Goal: Task Accomplishment & Management: Manage account settings

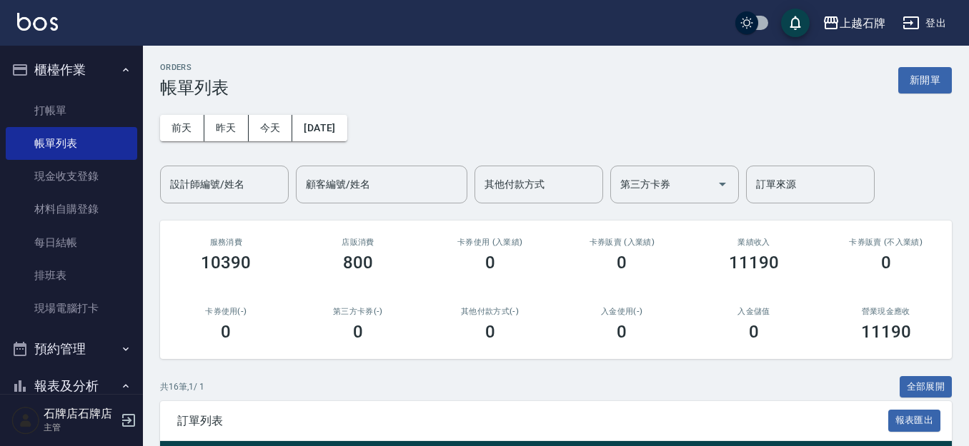
scroll to position [214, 0]
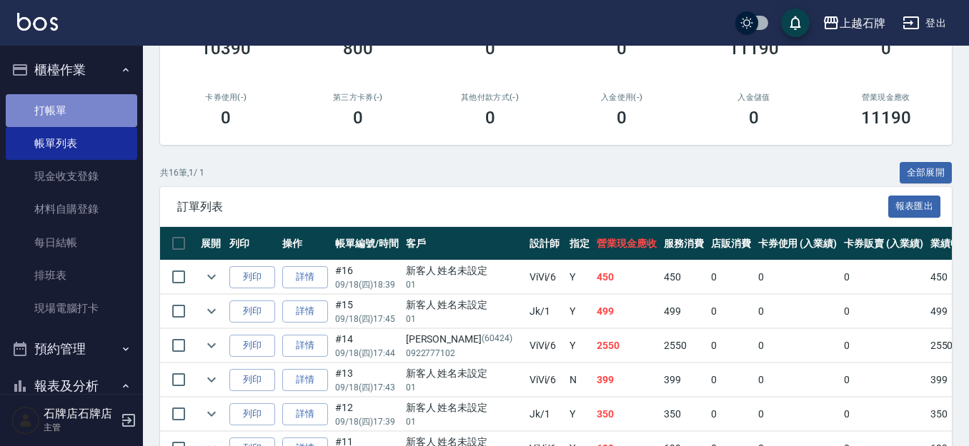
click at [76, 114] on link "打帳單" at bounding box center [71, 110] width 131 height 33
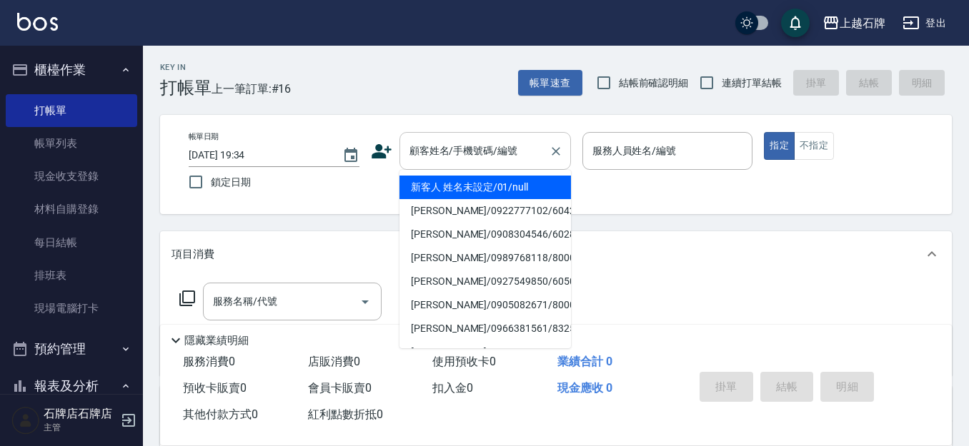
click at [459, 144] on input "顧客姓名/手機號碼/編號" at bounding box center [474, 151] width 137 height 25
click at [407, 141] on input "顧客姓名/手機號碼/編號" at bounding box center [474, 151] width 137 height 25
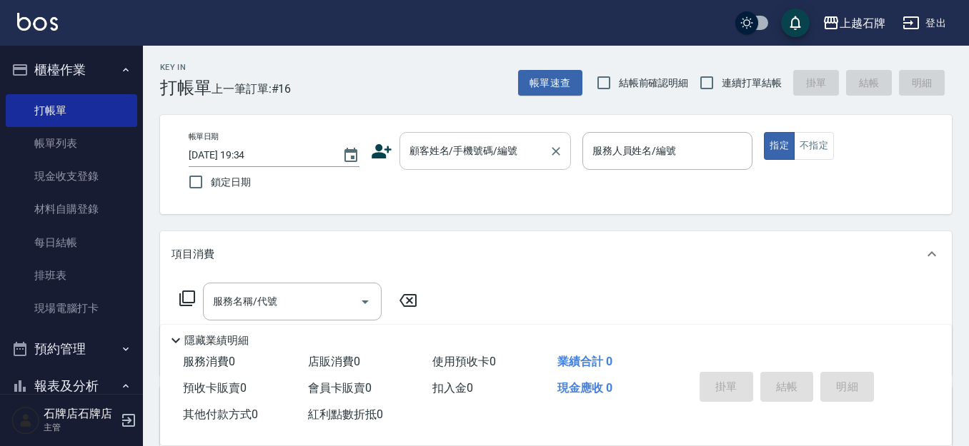
click at [461, 157] on input "顧客姓名/手機號碼/編號" at bounding box center [474, 151] width 137 height 25
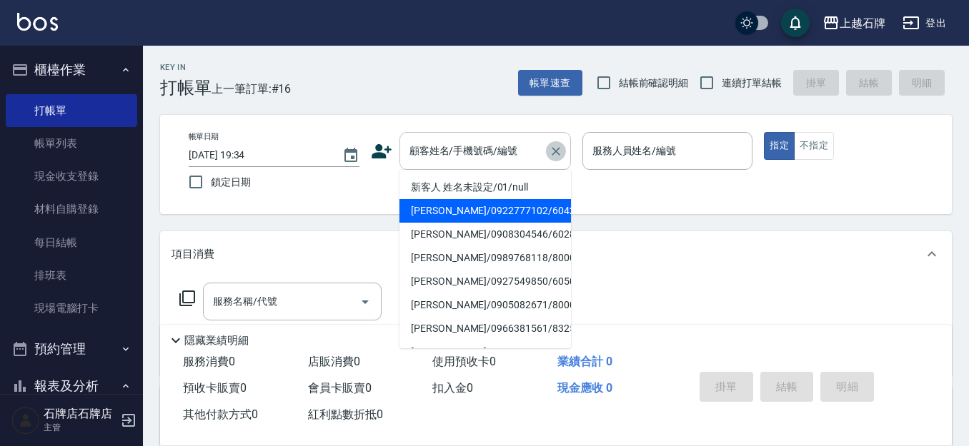
click at [564, 148] on button "Clear" at bounding box center [556, 151] width 20 height 20
click at [538, 144] on input "顧客姓名/手機號碼/編號" at bounding box center [474, 151] width 137 height 25
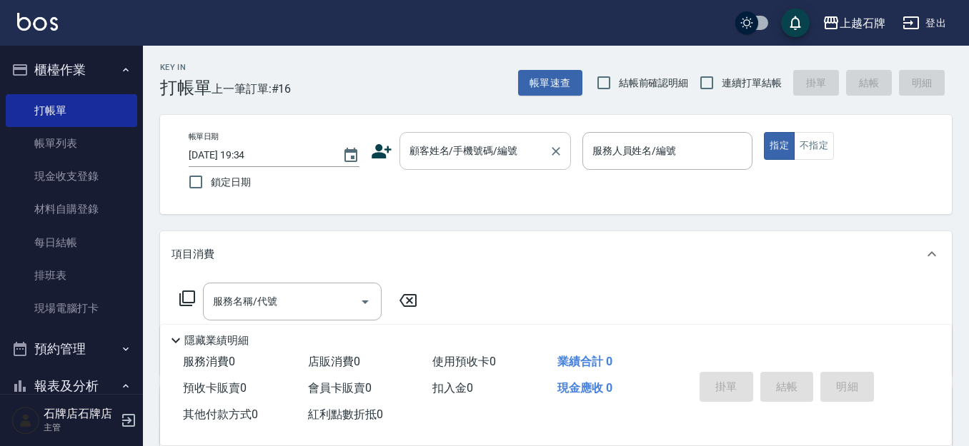
click at [511, 155] on input "顧客姓名/手機號碼/編號" at bounding box center [474, 151] width 137 height 25
click at [511, 154] on input "顧客姓名/手機號碼/編號" at bounding box center [474, 151] width 137 height 25
click at [511, 152] on input "顧客姓名/手機號碼/編號" at bounding box center [474, 151] width 137 height 25
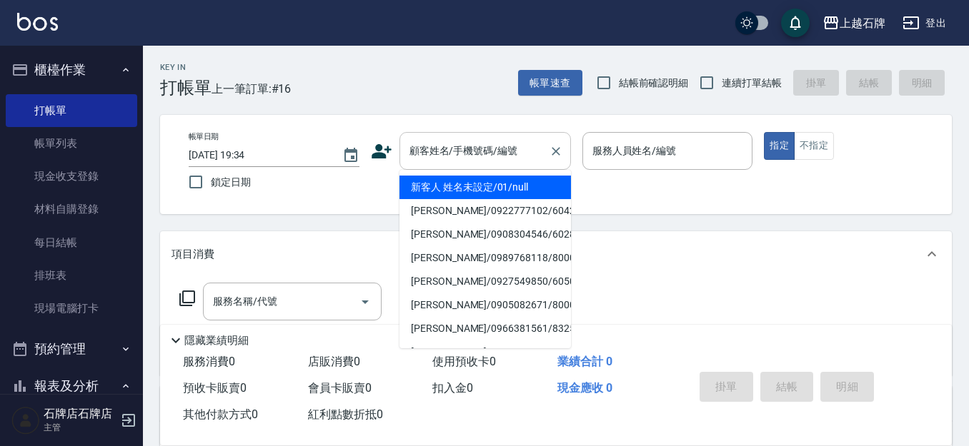
drag, startPoint x: 509, startPoint y: 151, endPoint x: 530, endPoint y: 151, distance: 21.4
click at [512, 151] on input "顧客姓名/手機號碼/編號" at bounding box center [474, 151] width 137 height 25
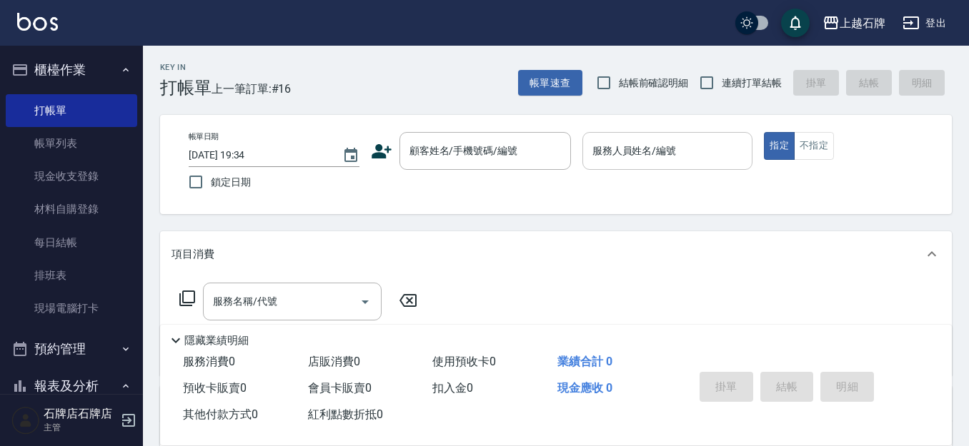
click at [689, 157] on input "服務人員姓名/編號" at bounding box center [668, 151] width 158 height 25
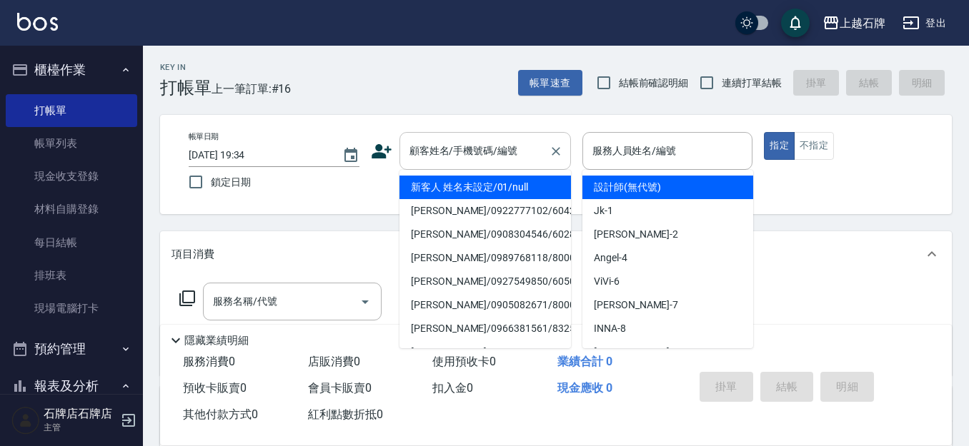
click at [483, 155] on input "顧客姓名/手機號碼/編號" at bounding box center [474, 151] width 137 height 25
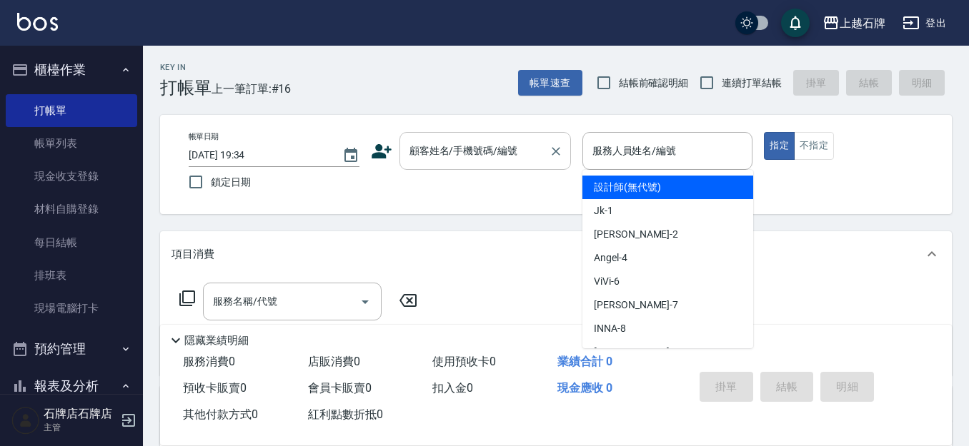
click at [485, 146] on input "顧客姓名/手機號碼/編號" at bounding box center [474, 151] width 137 height 25
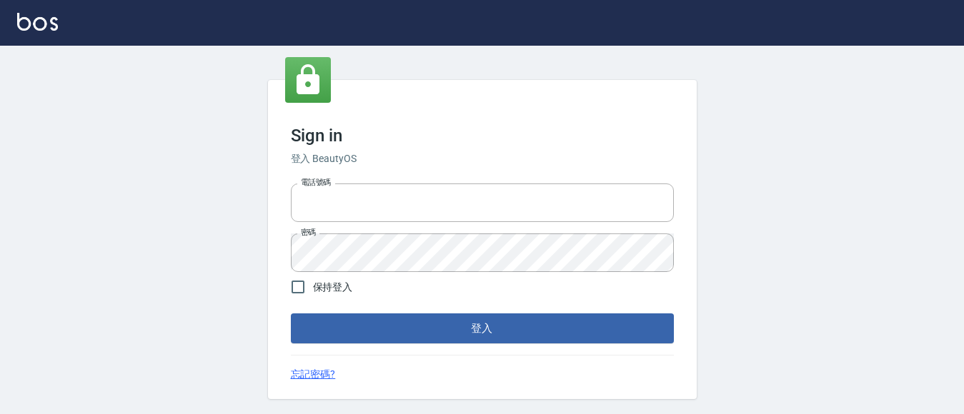
type input "0228278166"
click at [401, 360] on div "Sign in 登入 BeautyOS 電話號碼 [PHONE_NUMBER] 電話號碼 密碼 密碼 保持登入 登入 忘記密碼?" at bounding box center [482, 239] width 429 height 319
click at [453, 311] on form "電話號碼 [PHONE_NUMBER] 電話號碼 密碼 密碼 保持登入 登入" at bounding box center [482, 261] width 383 height 166
click at [449, 331] on button "登入" at bounding box center [482, 329] width 383 height 30
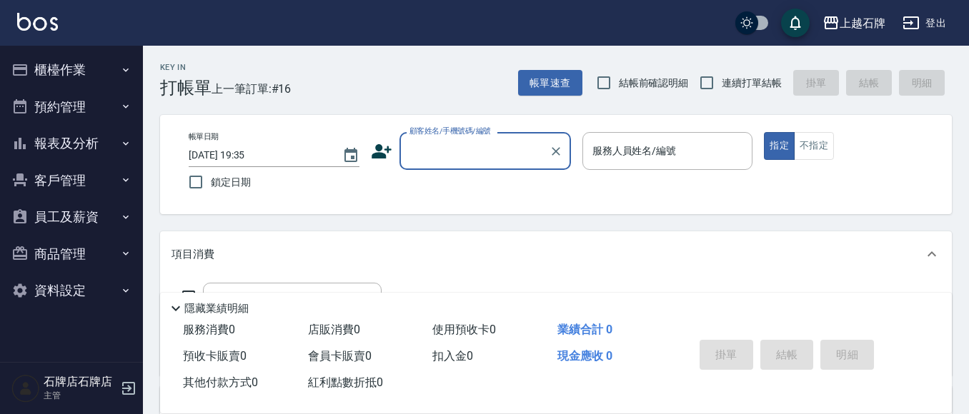
click at [451, 165] on div "顧客姓名/手機號碼/編號" at bounding box center [484, 151] width 171 height 38
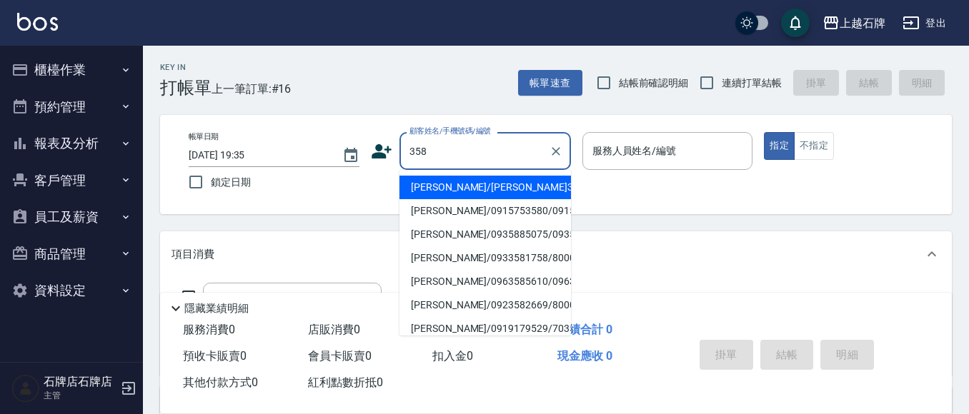
click at [554, 181] on li "[PERSON_NAME]/[PERSON_NAME]358/358" at bounding box center [484, 188] width 171 height 24
type input "[PERSON_NAME]/[PERSON_NAME]358/358"
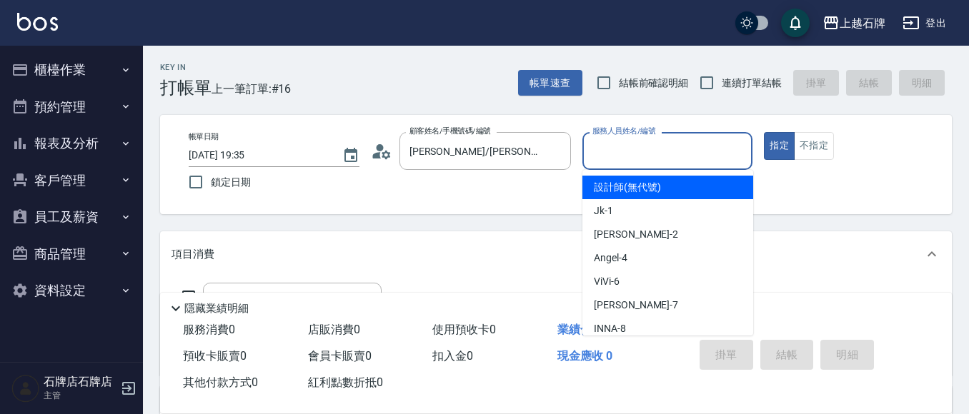
click at [665, 156] on input "服務人員姓名/編號" at bounding box center [668, 151] width 158 height 25
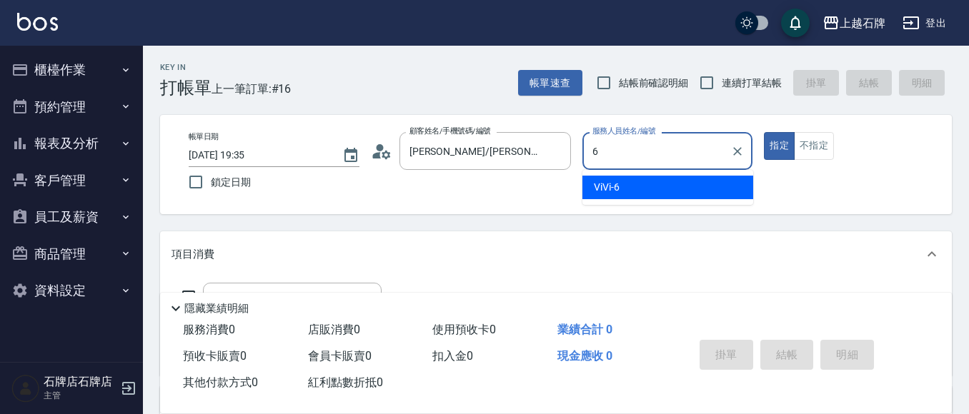
type input "6"
type button "true"
type input "ViVi-6"
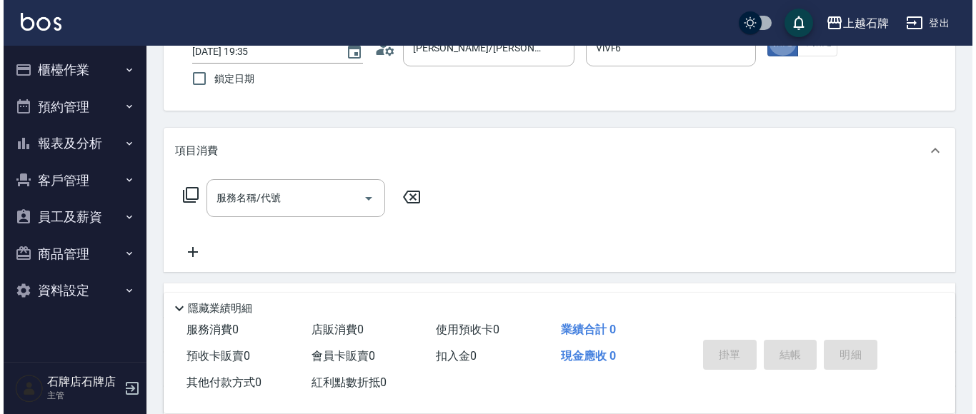
scroll to position [143, 0]
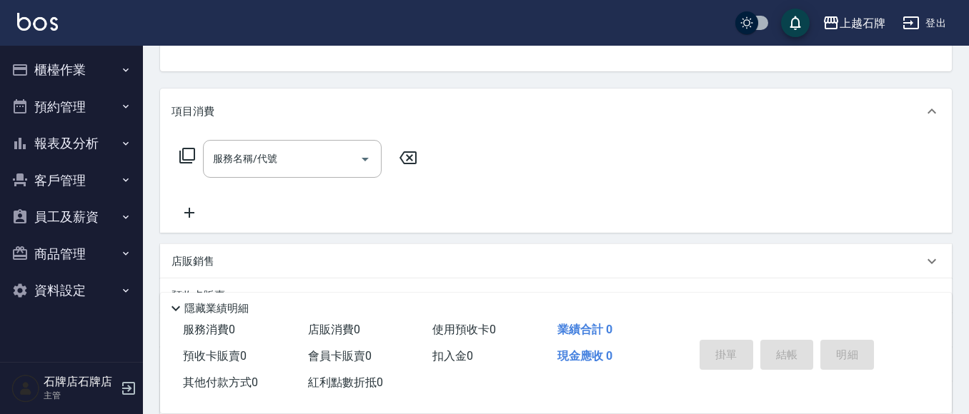
click at [184, 152] on icon at bounding box center [187, 155] width 17 height 17
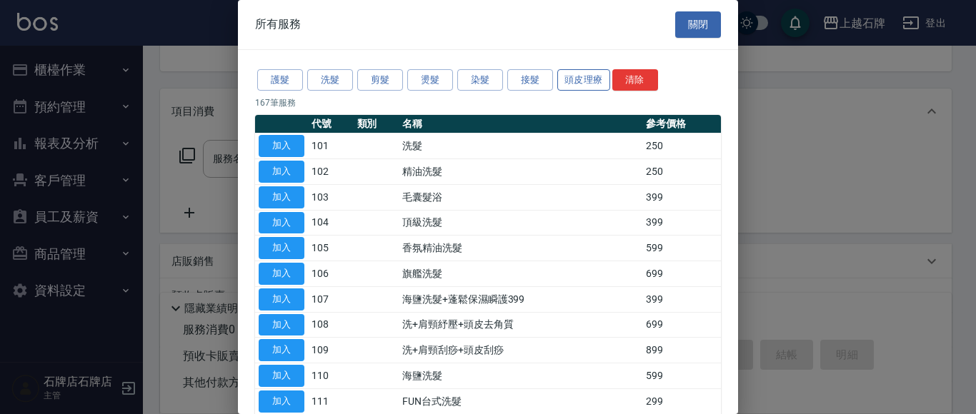
click at [584, 71] on button "頭皮理療" at bounding box center [583, 80] width 53 height 22
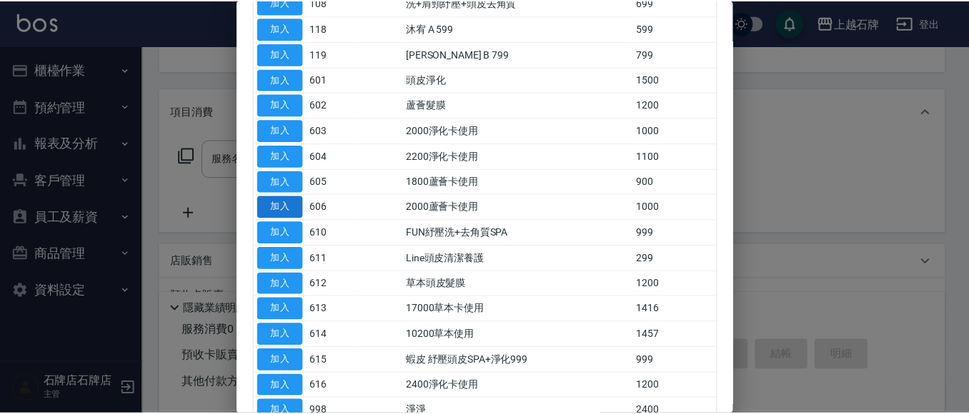
scroll to position [214, 0]
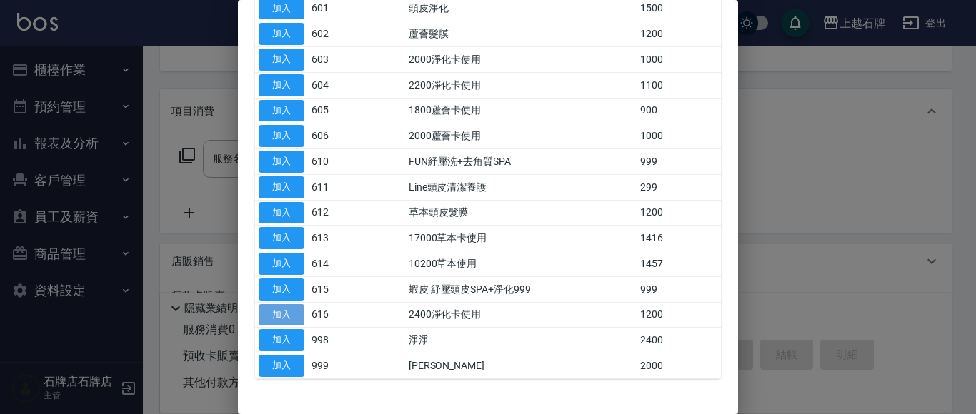
click at [284, 317] on button "加入" at bounding box center [282, 315] width 46 height 22
type input "2400淨化卡使用(616)"
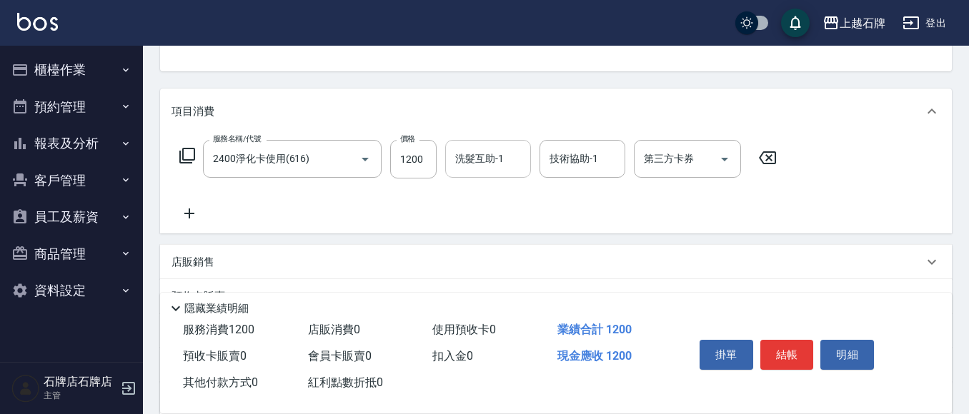
click at [484, 156] on div "洗髮互助-1 洗髮互助-1" at bounding box center [488, 159] width 86 height 38
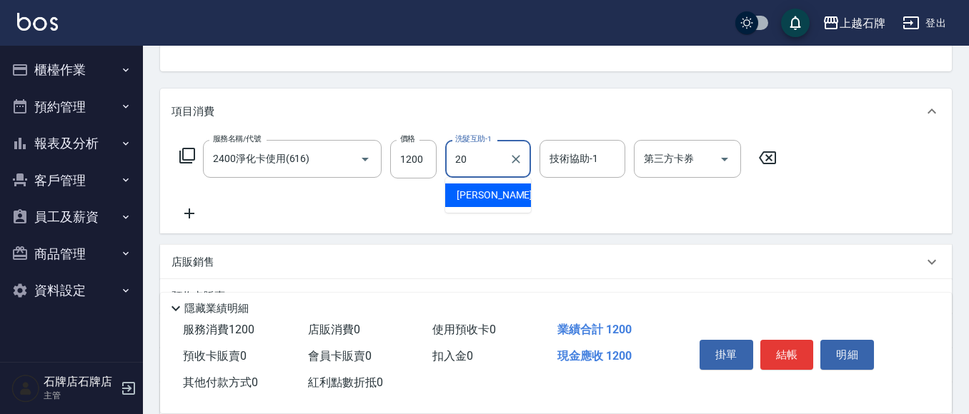
type input "[PERSON_NAME]-20"
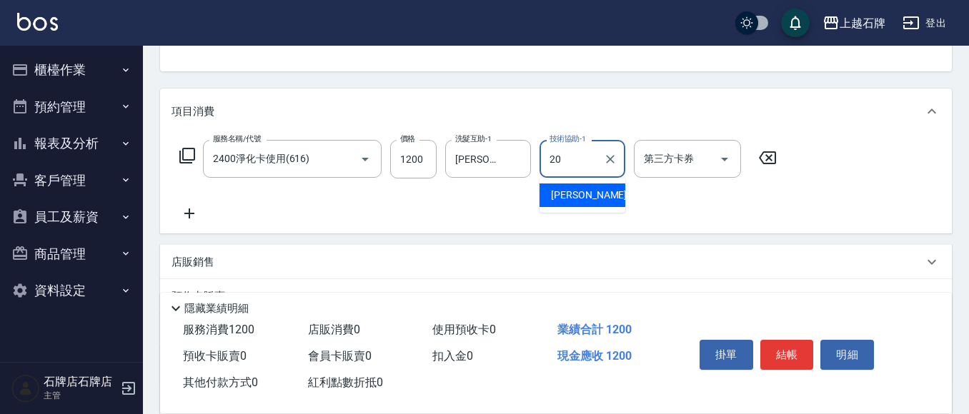
type input "[PERSON_NAME]-20"
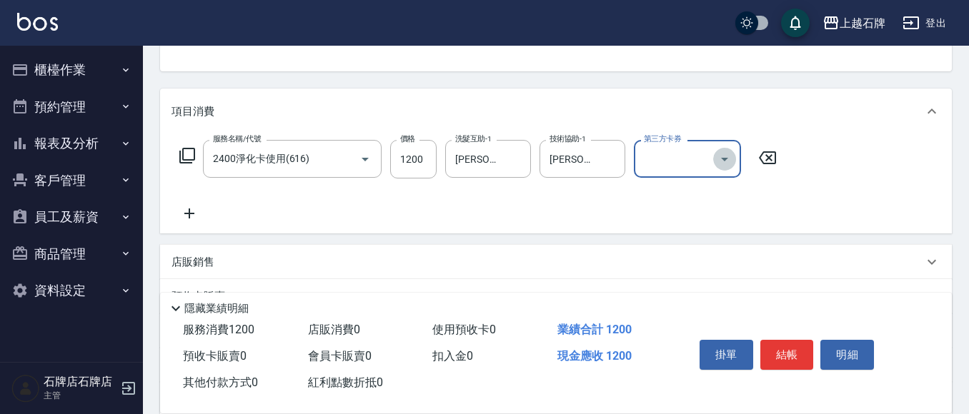
click at [724, 156] on icon "Open" at bounding box center [724, 159] width 17 height 17
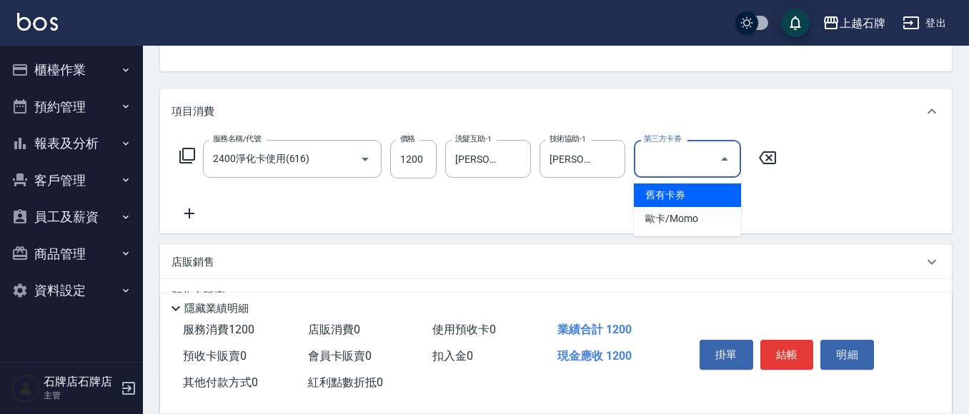
click at [701, 197] on span "舊有卡券" at bounding box center [687, 196] width 107 height 24
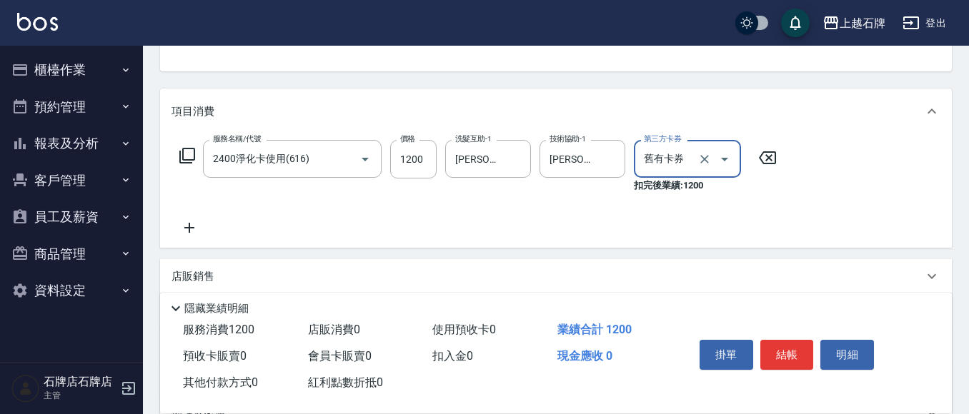
type input "舊有卡券"
click at [191, 226] on icon at bounding box center [189, 227] width 36 height 17
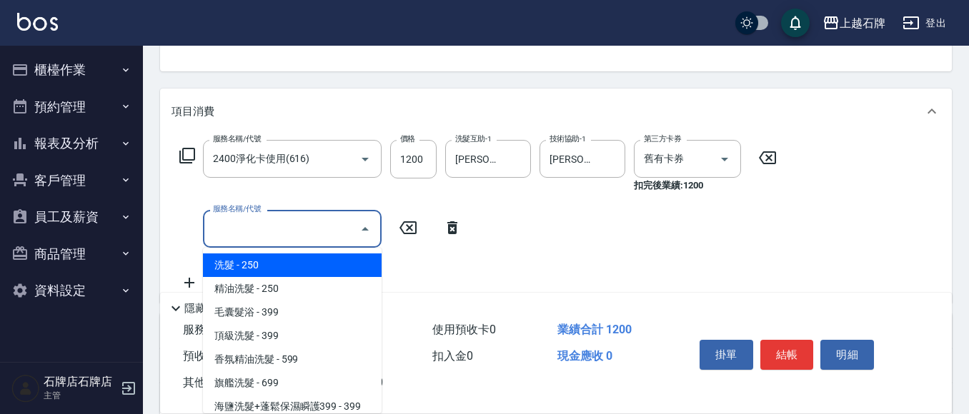
click at [266, 224] on input "服務名稱/代號" at bounding box center [281, 228] width 144 height 25
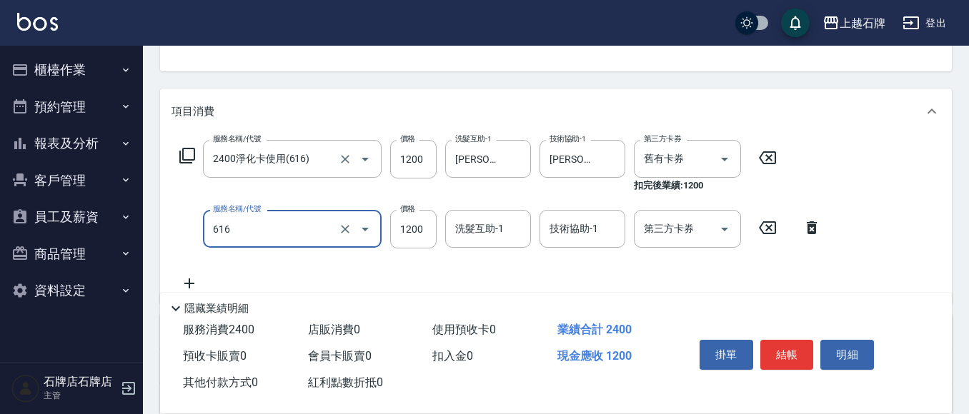
type input "2400淨化卡使用(616)"
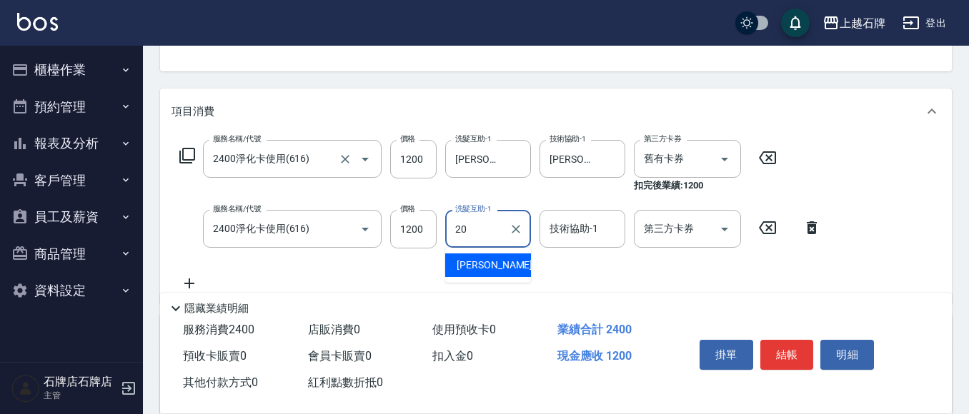
type input "[PERSON_NAME]-20"
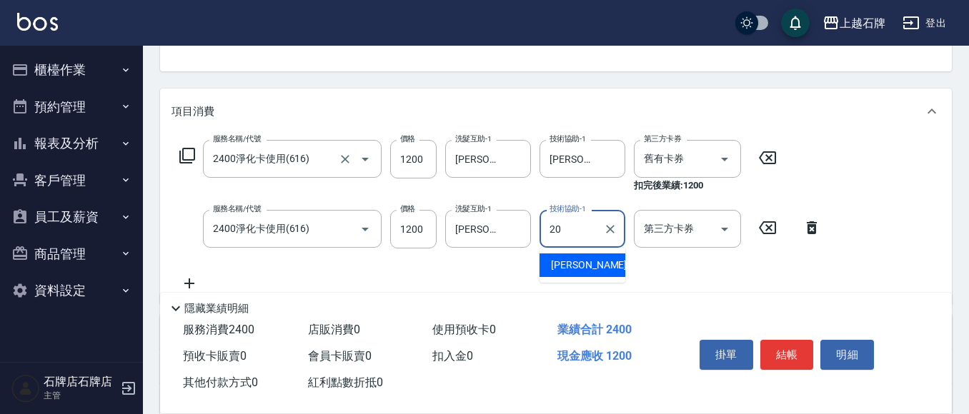
type input "[PERSON_NAME]-20"
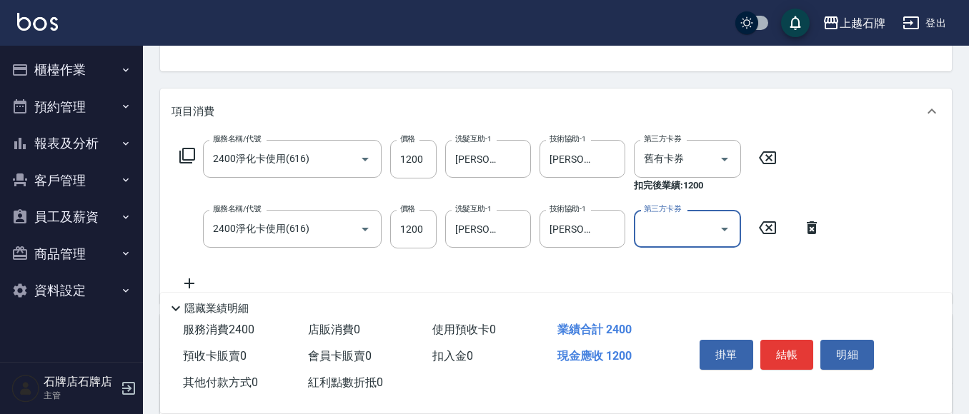
click at [727, 229] on icon "Open" at bounding box center [724, 229] width 17 height 17
click at [714, 266] on span "舊有卡券" at bounding box center [687, 266] width 107 height 24
type input "舊有卡券"
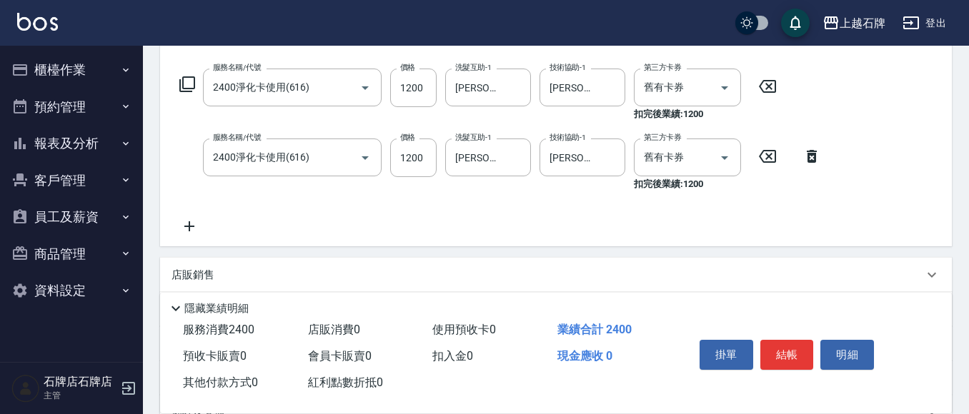
click at [184, 227] on icon at bounding box center [189, 226] width 36 height 17
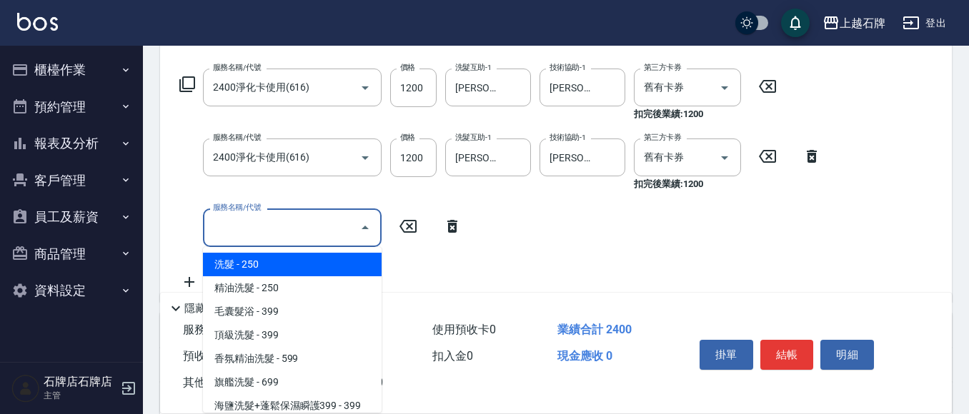
click at [231, 222] on input "服務名稱/代號" at bounding box center [281, 227] width 144 height 25
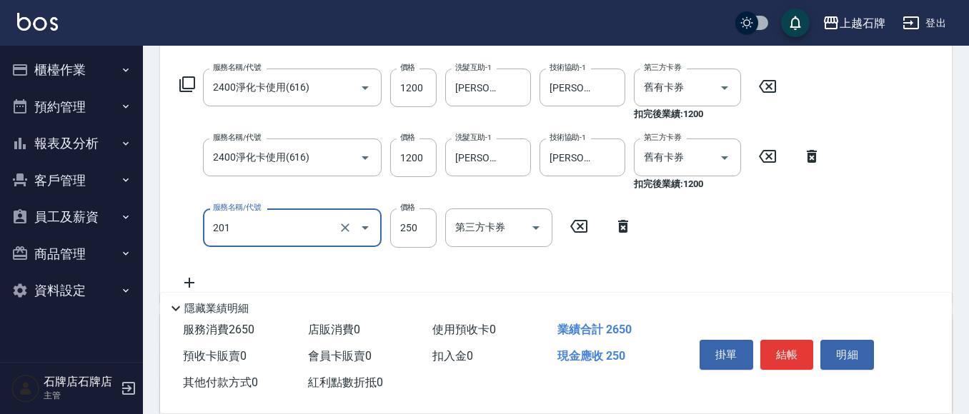
type input "B級單剪(201)"
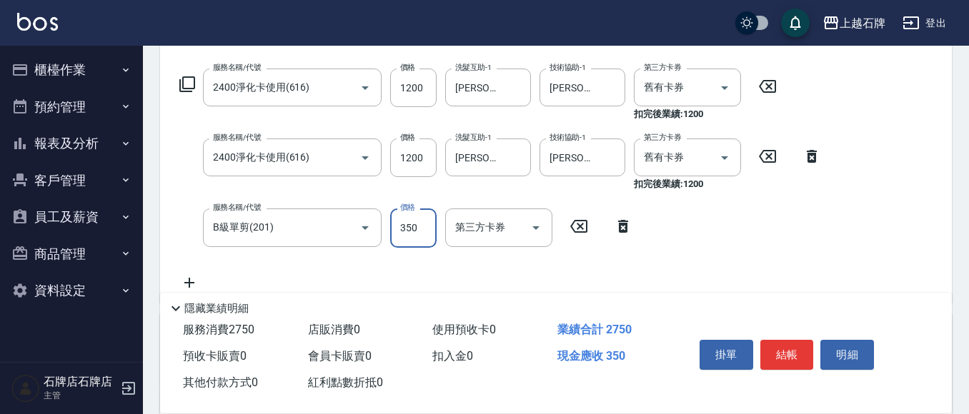
type input "350"
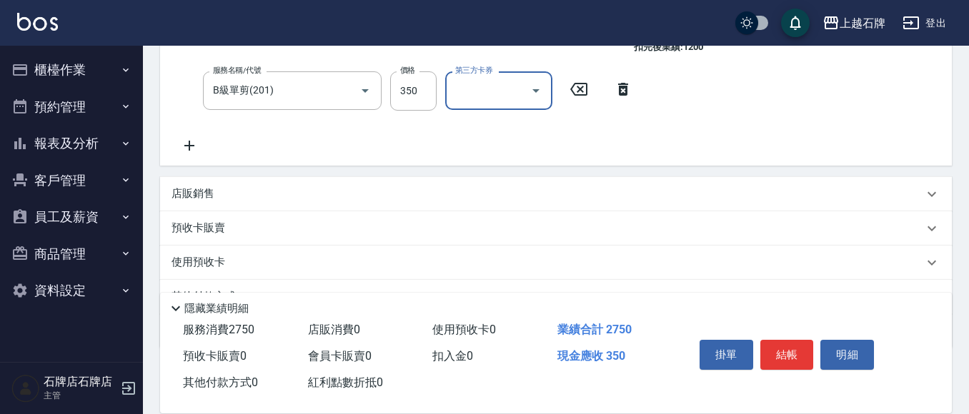
scroll to position [357, 0]
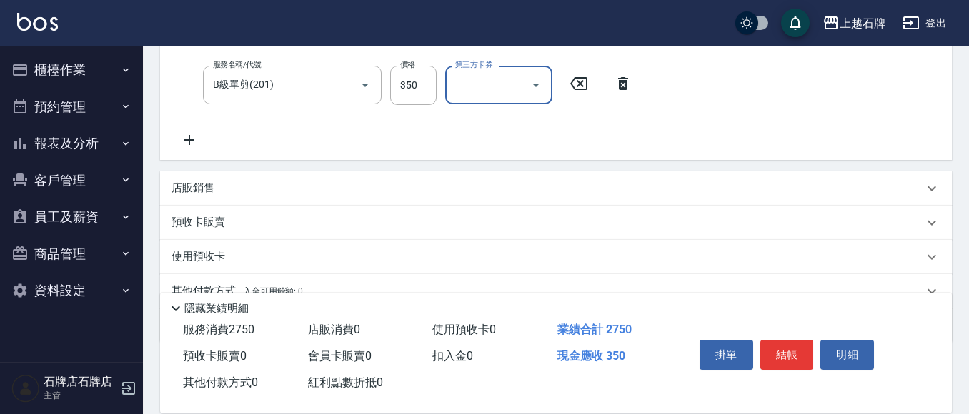
click at [196, 140] on icon at bounding box center [189, 139] width 36 height 17
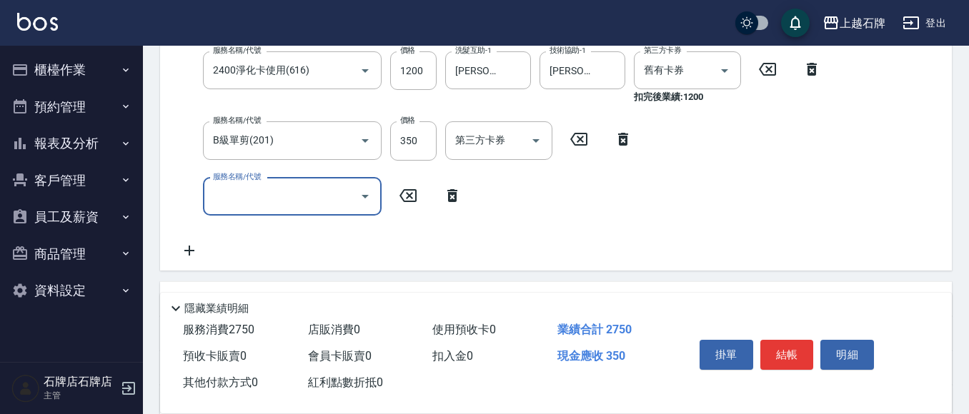
scroll to position [381, 0]
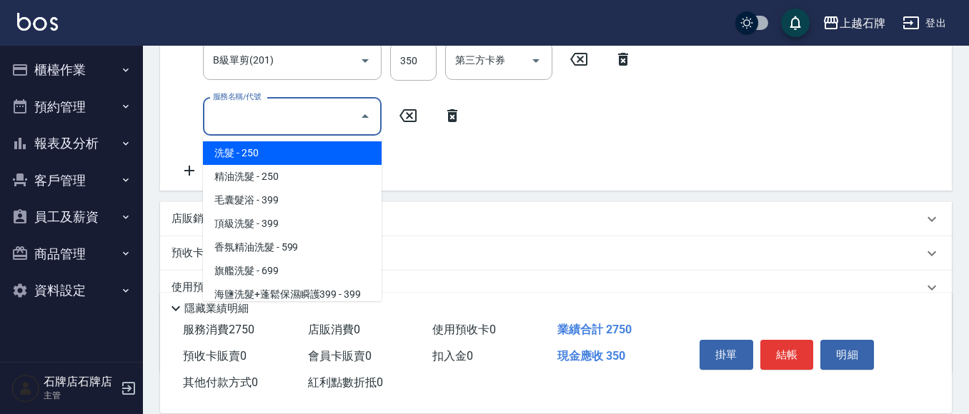
click at [297, 118] on input "服務名稱/代號" at bounding box center [281, 116] width 144 height 25
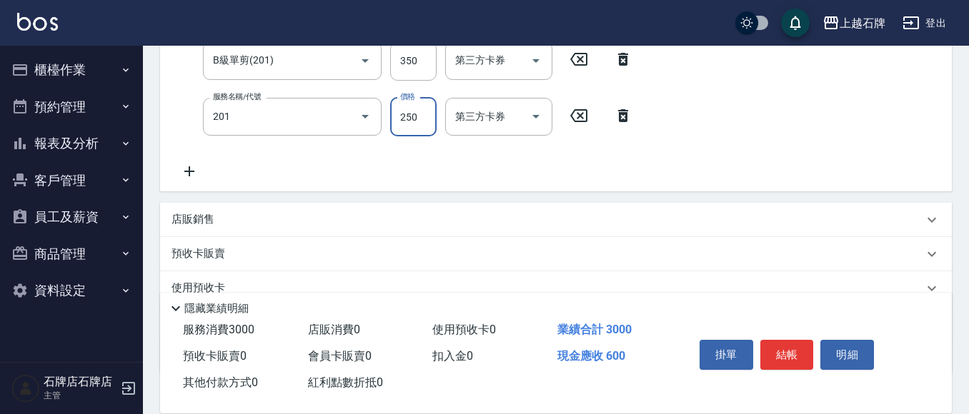
type input "B級單剪(201)"
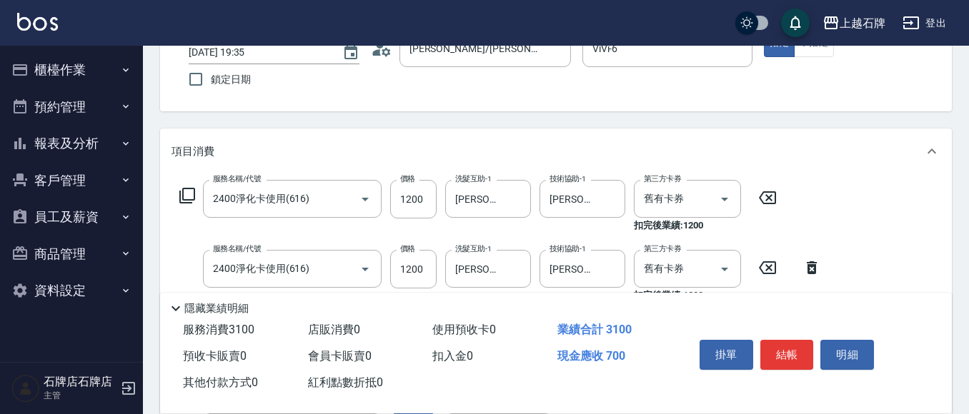
type input "350"
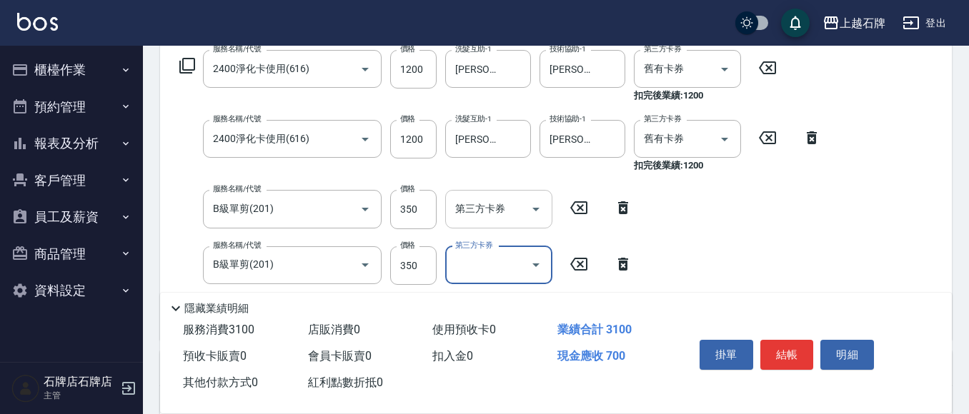
scroll to position [246, 0]
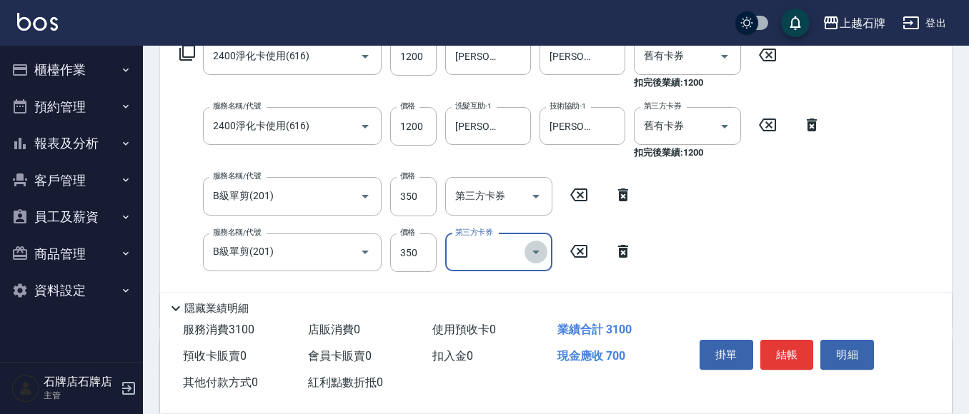
click at [538, 246] on icon "Open" at bounding box center [535, 252] width 17 height 17
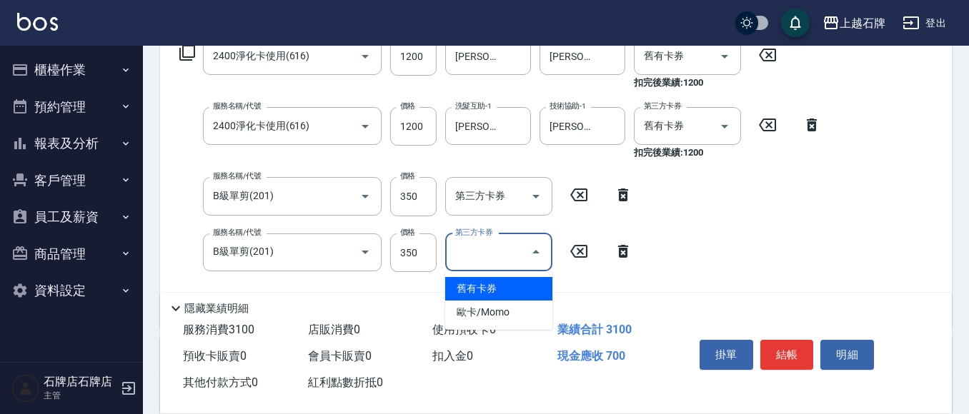
click at [538, 246] on icon "Close" at bounding box center [535, 252] width 17 height 17
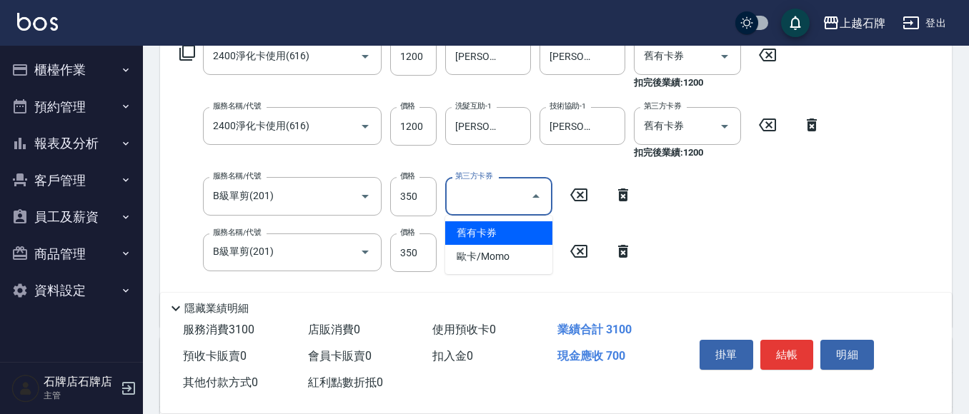
click at [523, 191] on input "第三方卡券" at bounding box center [487, 196] width 73 height 25
click at [541, 204] on icon "Close" at bounding box center [535, 196] width 17 height 17
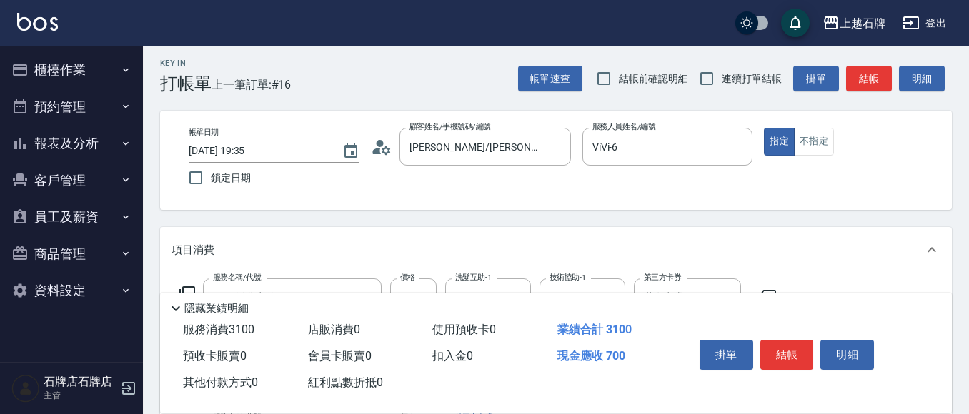
scroll to position [0, 0]
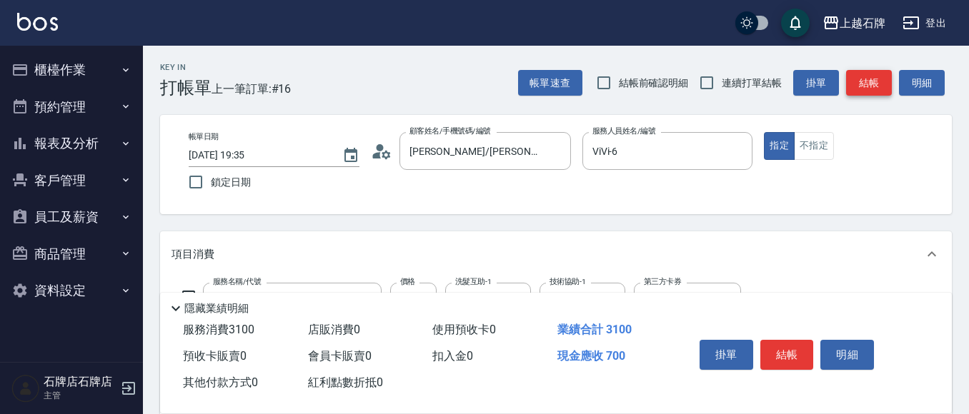
click at [858, 79] on button "結帳" at bounding box center [869, 83] width 46 height 26
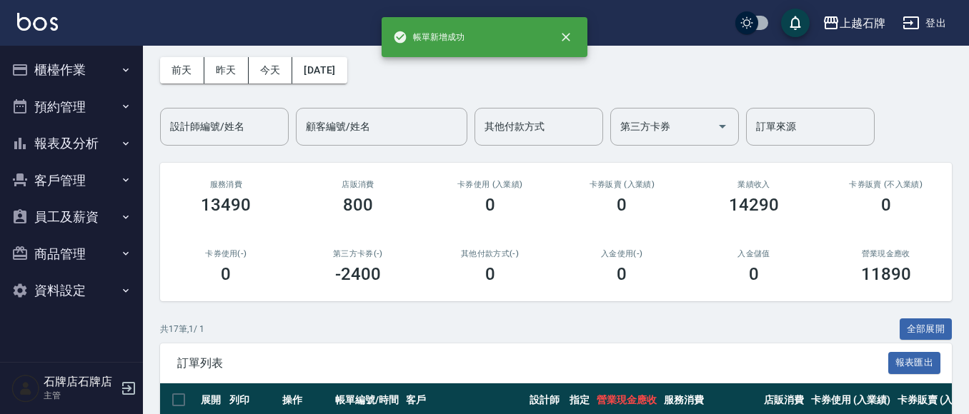
scroll to position [286, 0]
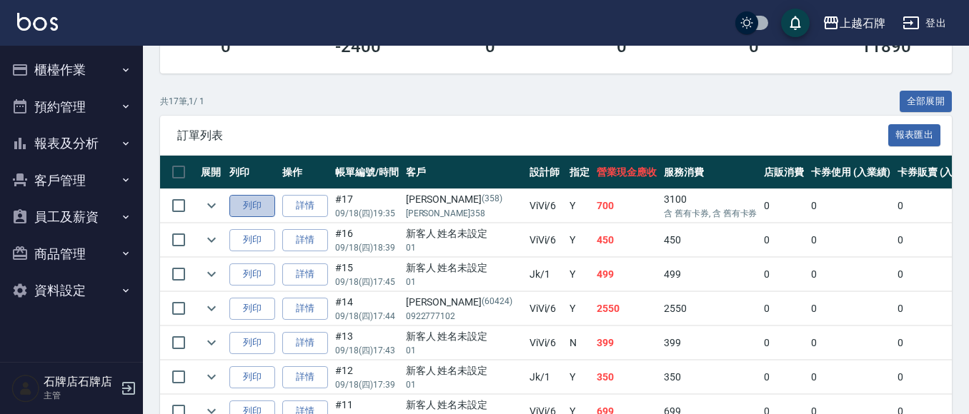
click at [257, 200] on button "列印" at bounding box center [252, 206] width 46 height 22
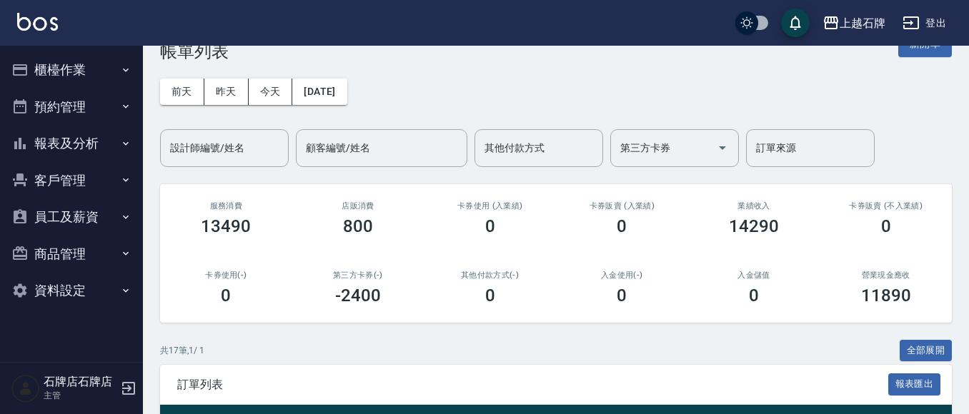
scroll to position [0, 0]
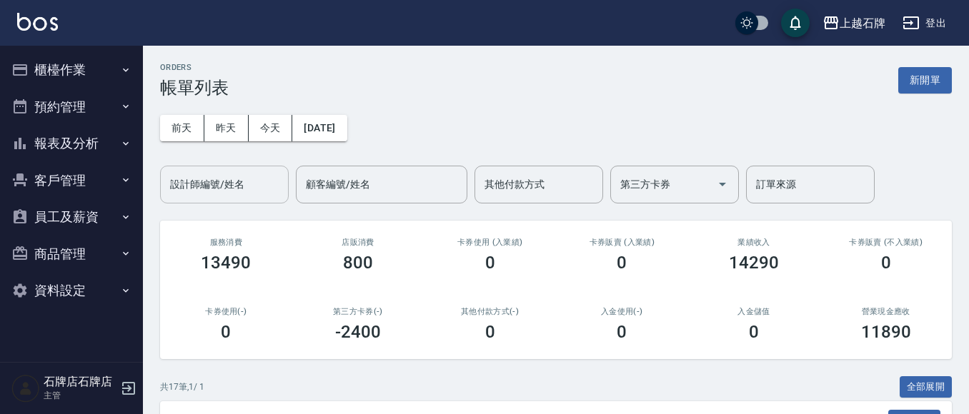
click at [232, 168] on div "設計師編號/姓名" at bounding box center [224, 185] width 129 height 38
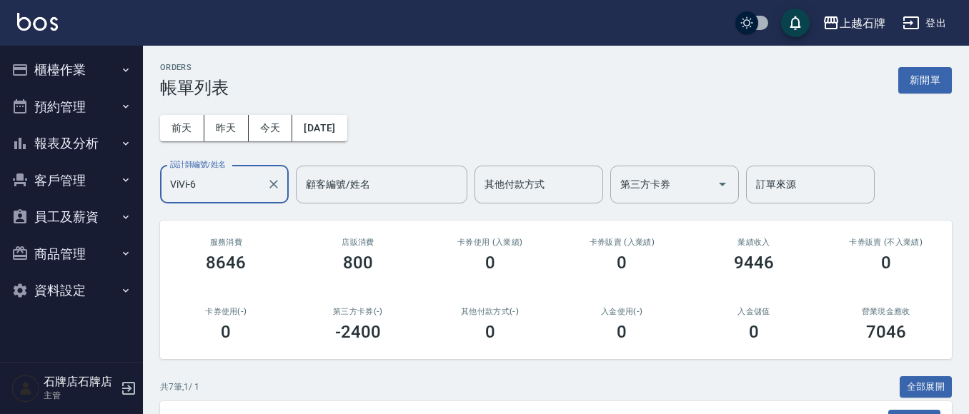
type input "ViVi-6"
click at [71, 151] on button "報表及分析" at bounding box center [71, 143] width 131 height 37
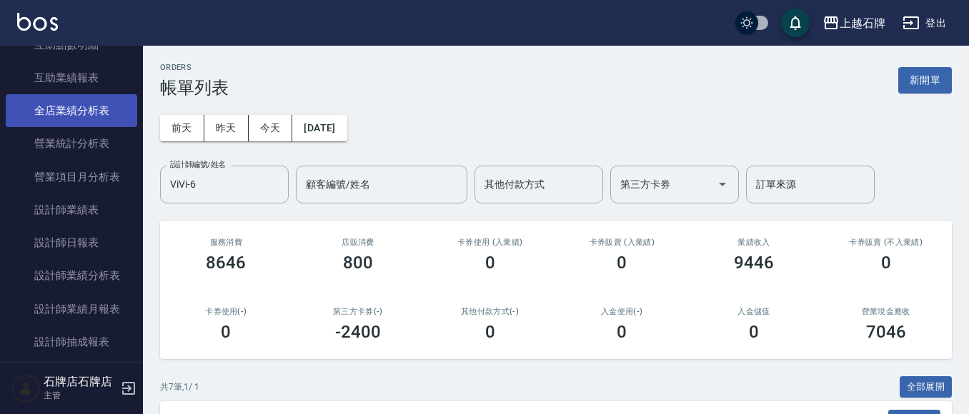
scroll to position [429, 0]
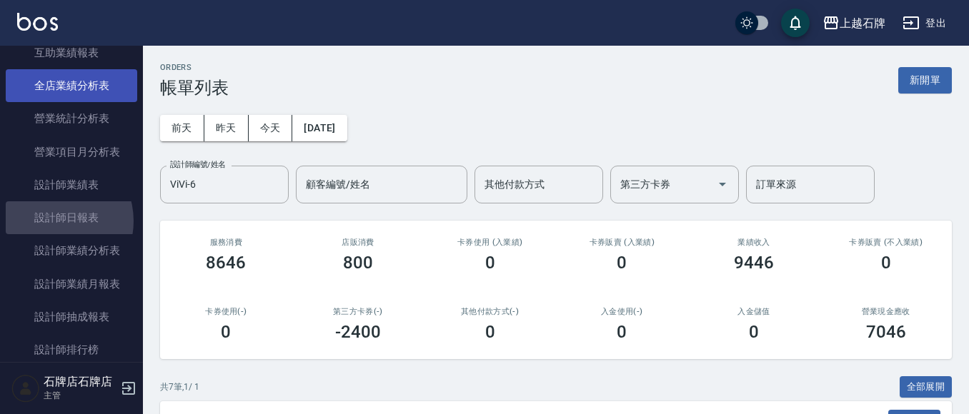
click at [52, 221] on link "設計師日報表" at bounding box center [71, 217] width 131 height 33
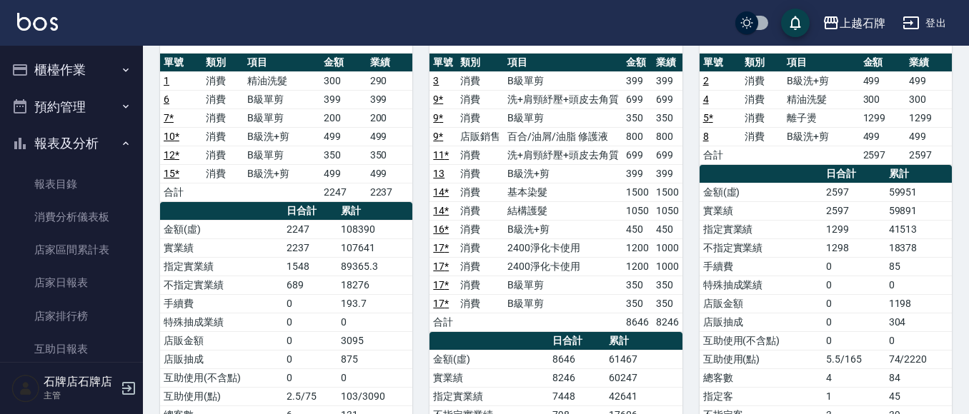
click at [88, 72] on button "櫃檯作業" at bounding box center [71, 69] width 131 height 37
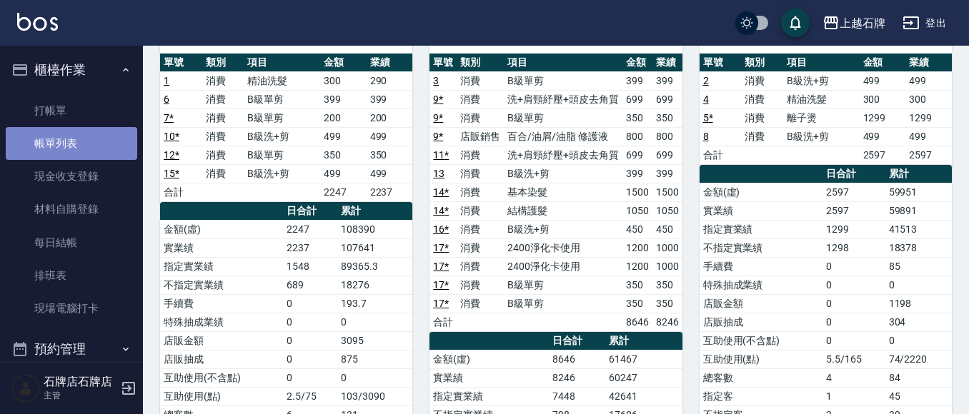
click at [76, 154] on link "帳單列表" at bounding box center [71, 143] width 131 height 33
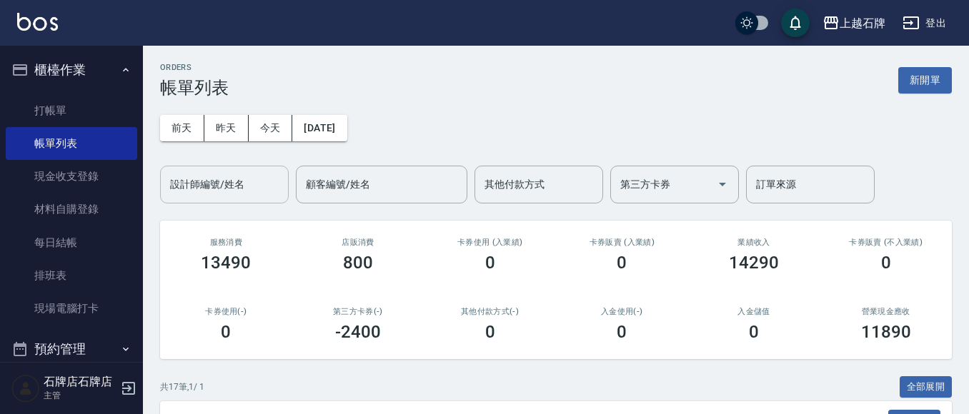
click at [230, 176] on input "設計師編號/姓名" at bounding box center [224, 184] width 116 height 25
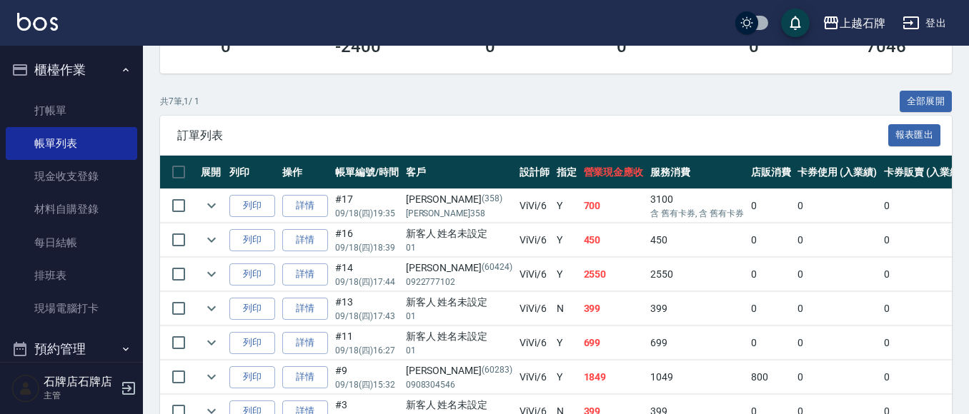
scroll to position [357, 0]
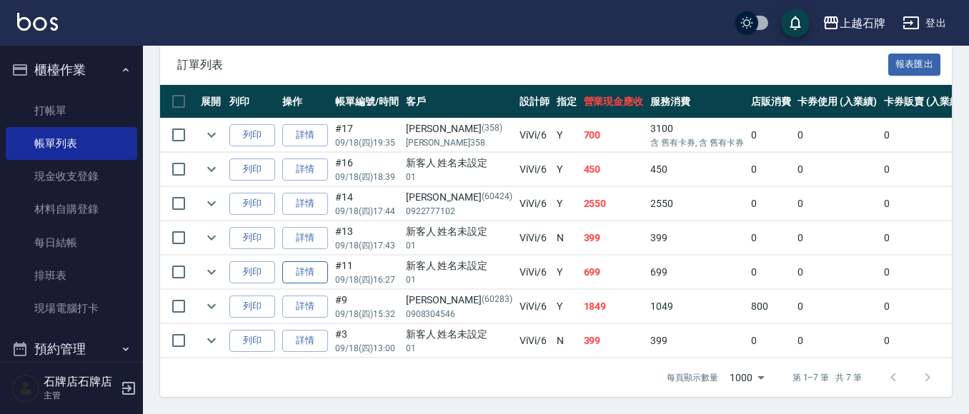
type input "ViVi-6"
click at [310, 273] on link "詳情" at bounding box center [305, 272] width 46 height 22
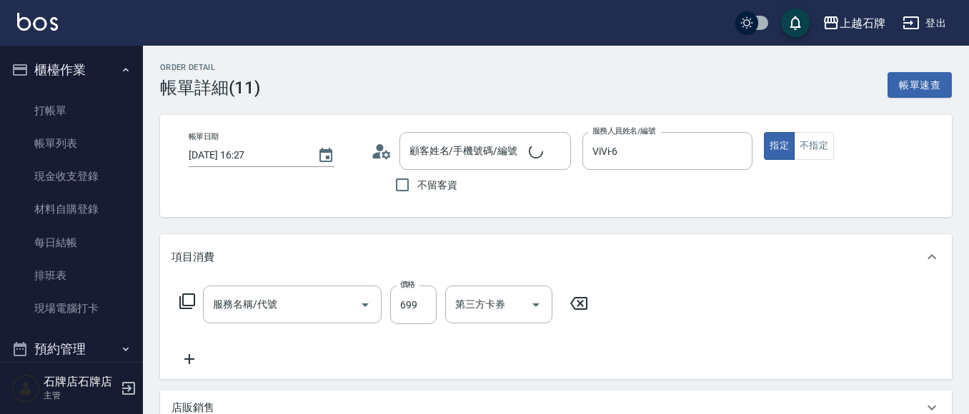
type input "[DATE] 16:27"
type input "ViVi-6"
type input "新客人 姓名未設定/01/null"
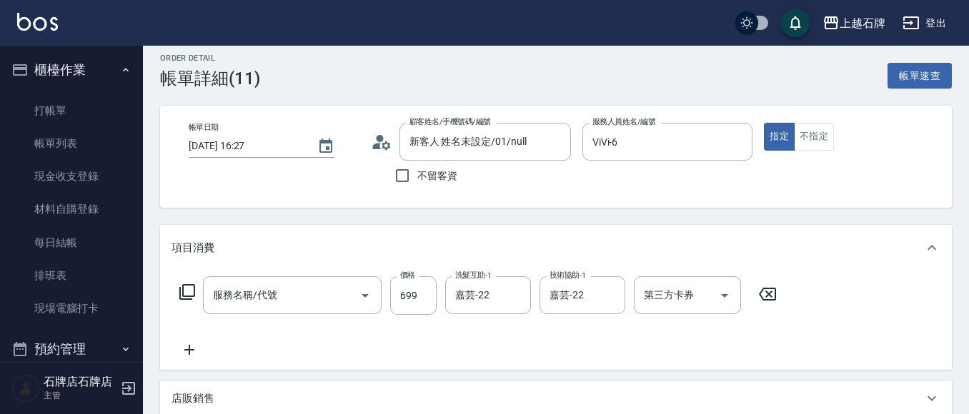
type input "洗+肩頸紓壓+頭皮去角質(108)"
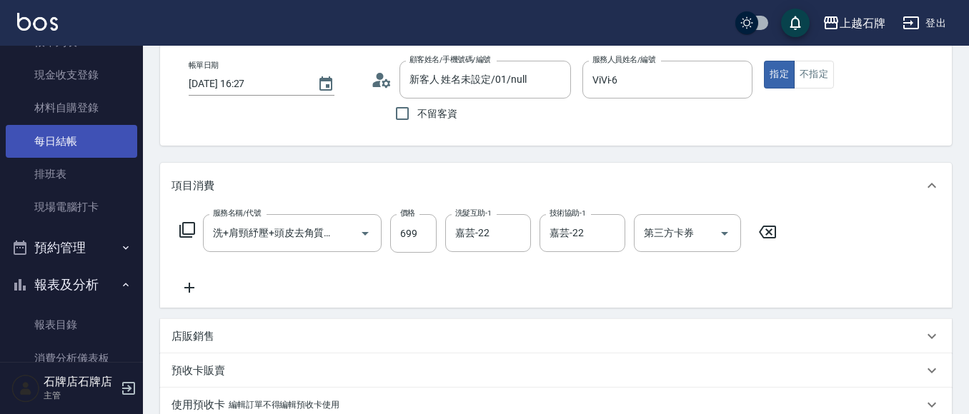
scroll to position [143, 0]
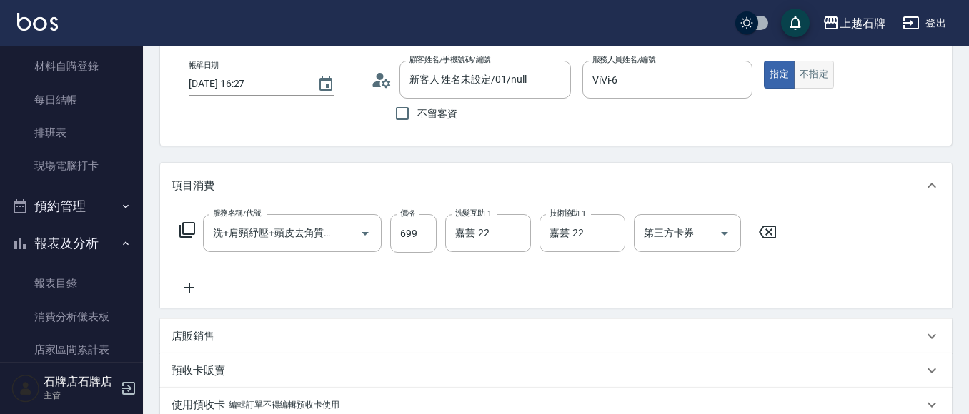
click at [812, 79] on button "不指定" at bounding box center [814, 75] width 40 height 28
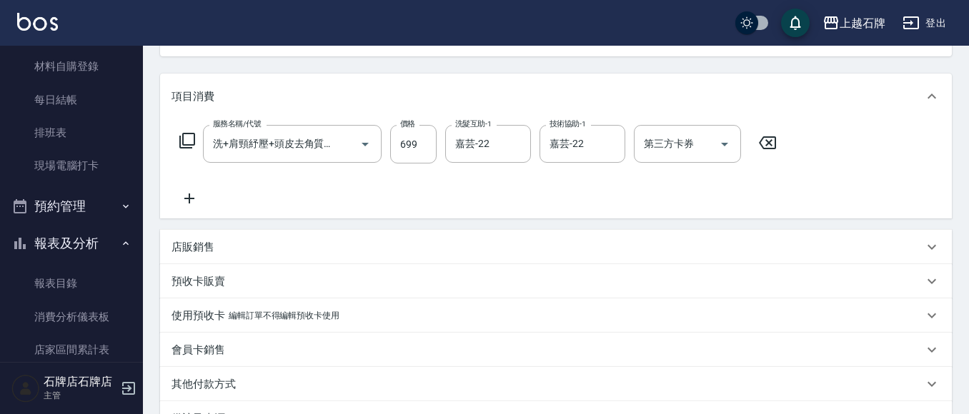
scroll to position [286, 0]
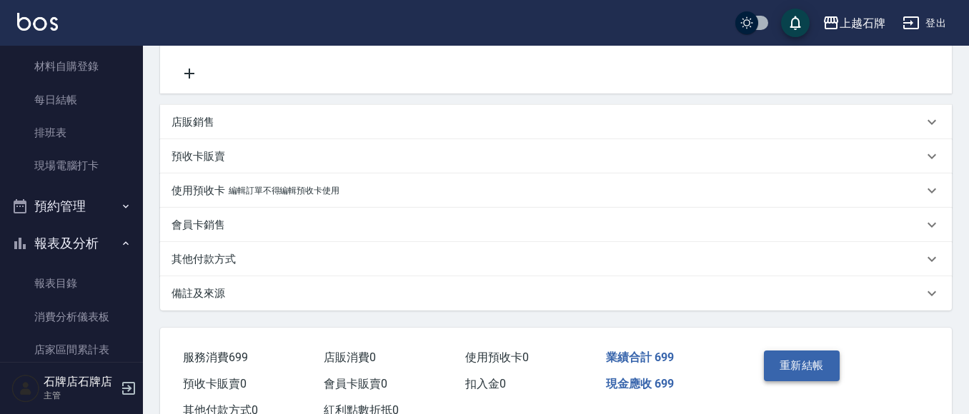
click at [808, 373] on button "重新結帳" at bounding box center [802, 366] width 76 height 30
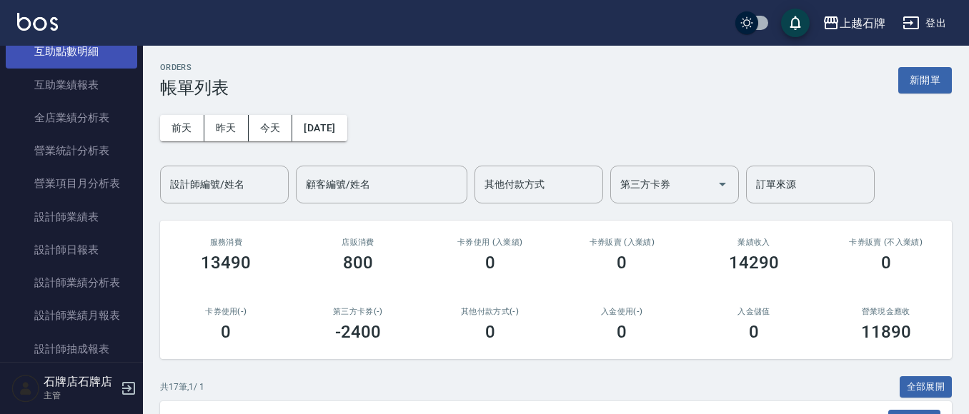
scroll to position [643, 0]
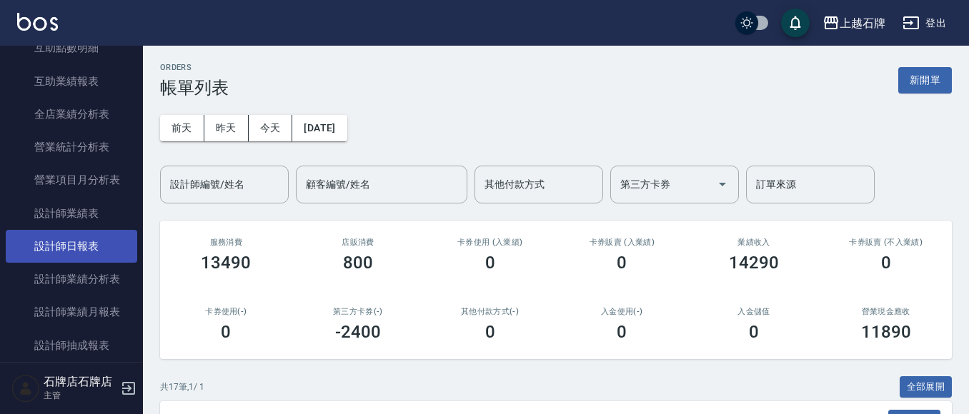
click at [95, 240] on link "設計師日報表" at bounding box center [71, 246] width 131 height 33
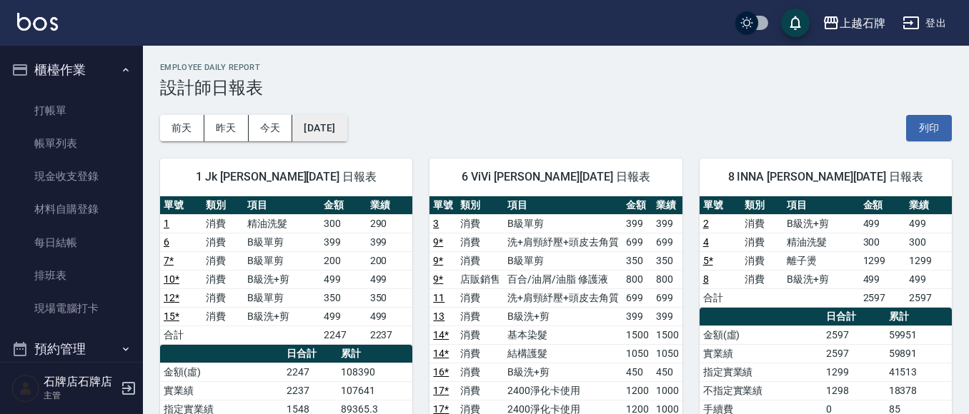
click at [337, 136] on button "[DATE]" at bounding box center [319, 128] width 54 height 26
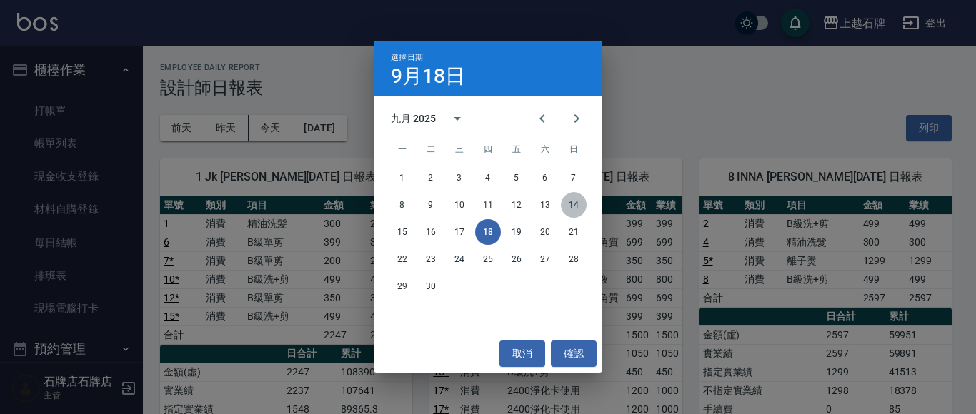
click at [575, 202] on button "14" at bounding box center [574, 205] width 26 height 26
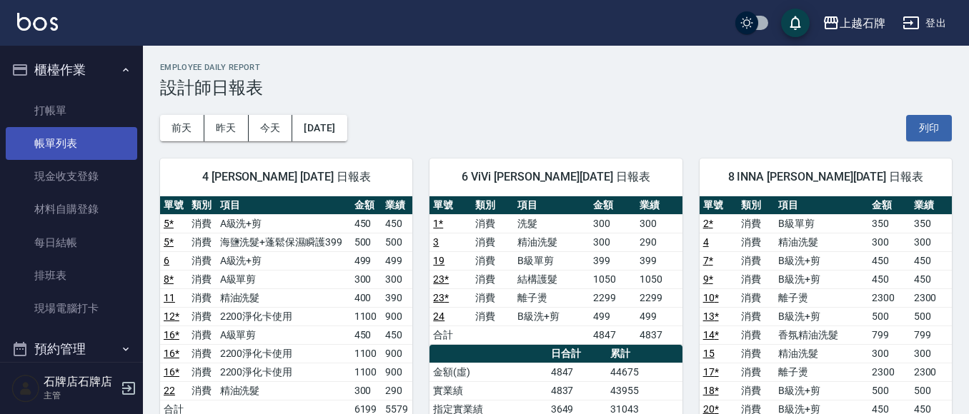
click at [52, 134] on link "帳單列表" at bounding box center [71, 143] width 131 height 33
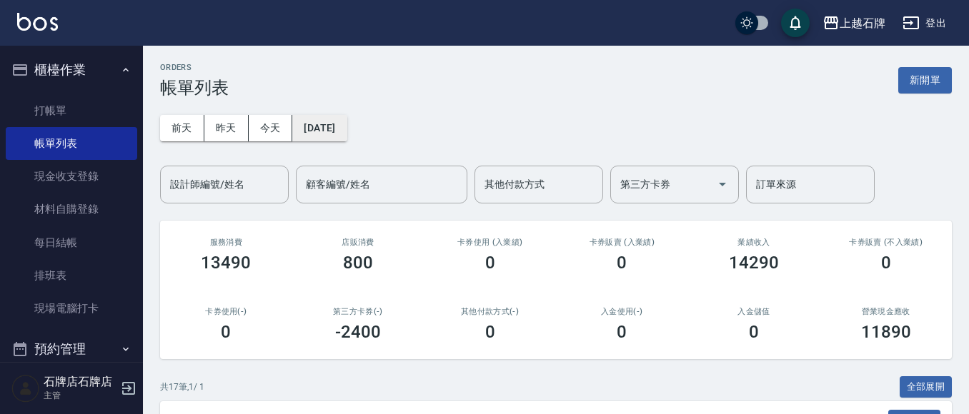
click at [344, 129] on button "[DATE]" at bounding box center [319, 128] width 54 height 26
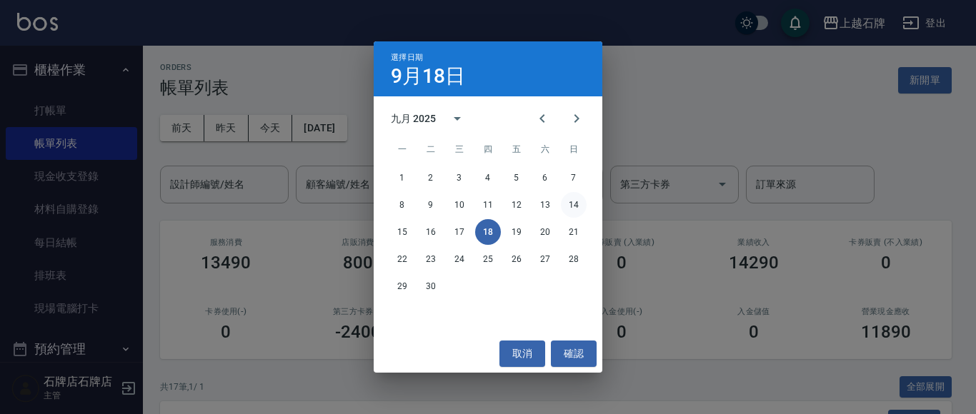
click at [569, 201] on button "14" at bounding box center [574, 205] width 26 height 26
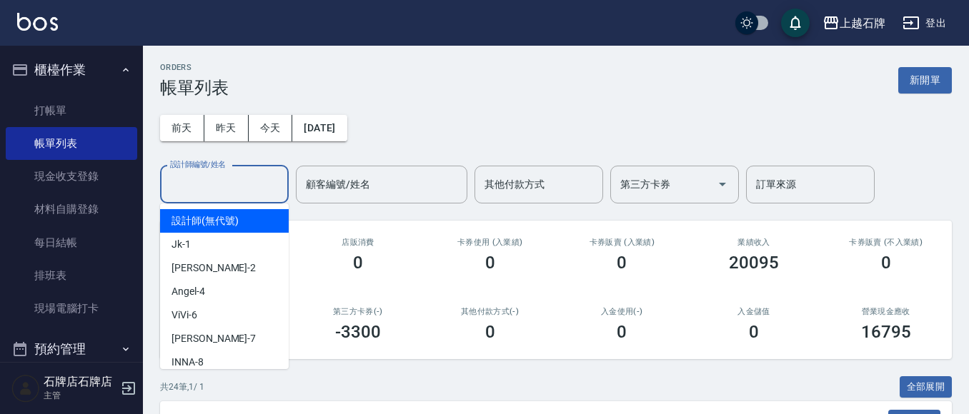
click at [277, 182] on input "設計師編號/姓名" at bounding box center [224, 184] width 116 height 25
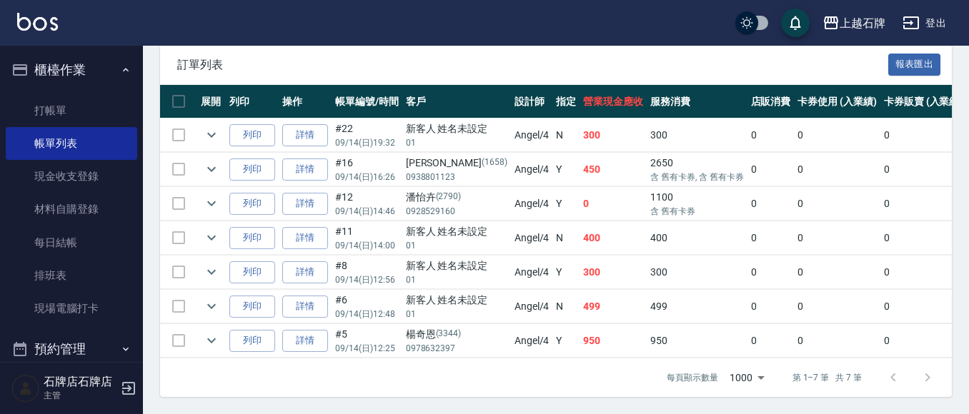
scroll to position [369, 0]
type input "[PERSON_NAME]-4"
click at [310, 159] on link "詳情" at bounding box center [305, 170] width 46 height 22
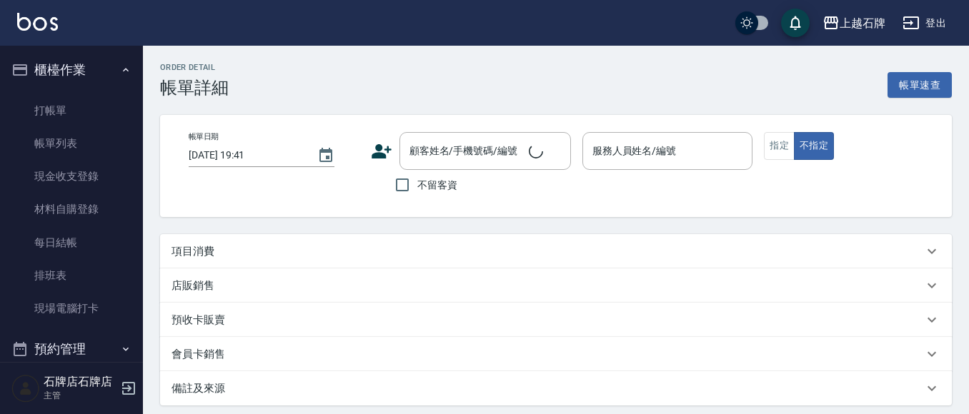
type input "[DATE] 16:26"
type input "[PERSON_NAME]-4"
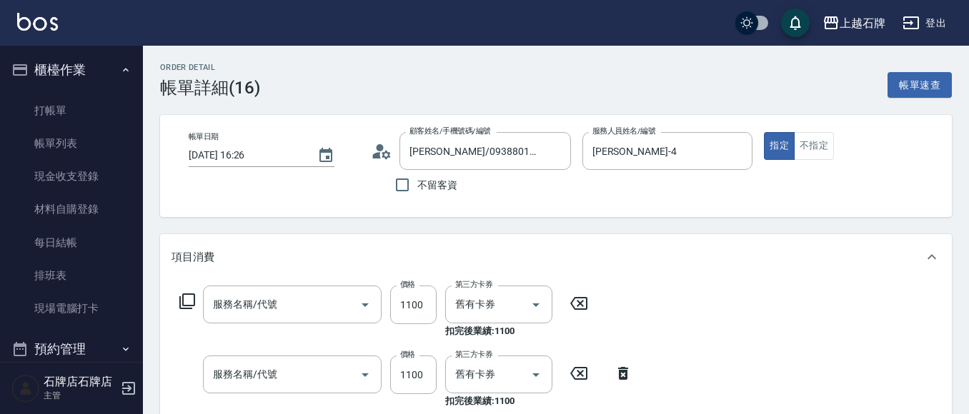
type input "[PERSON_NAME]/0938801123/1658"
type input "2200淨化卡使用(604)"
type input "A級單剪(202)"
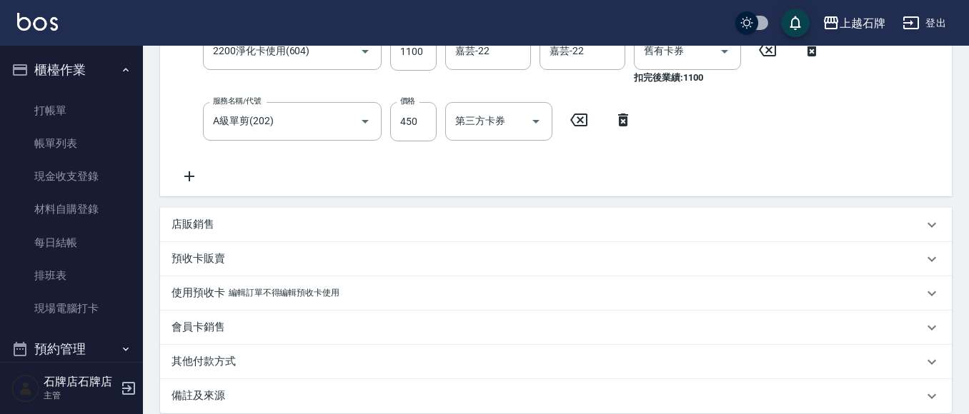
scroll to position [477, 0]
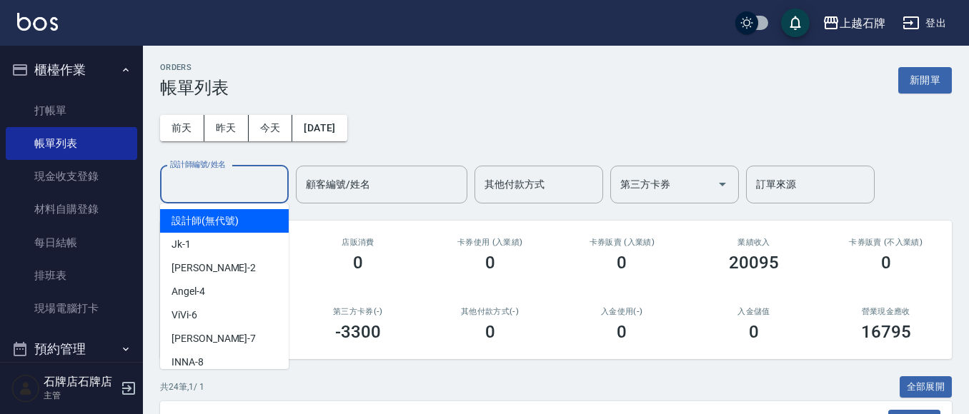
click at [189, 175] on div "設計師編號/姓名 設計師編號/姓名" at bounding box center [224, 185] width 129 height 38
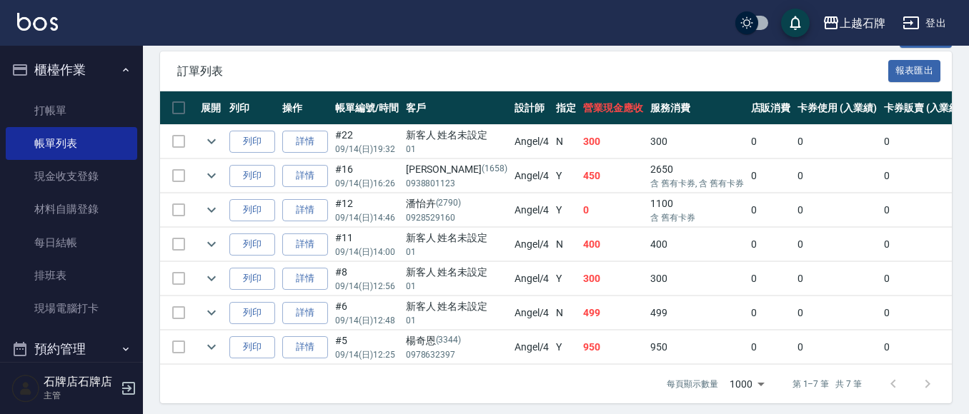
scroll to position [357, 0]
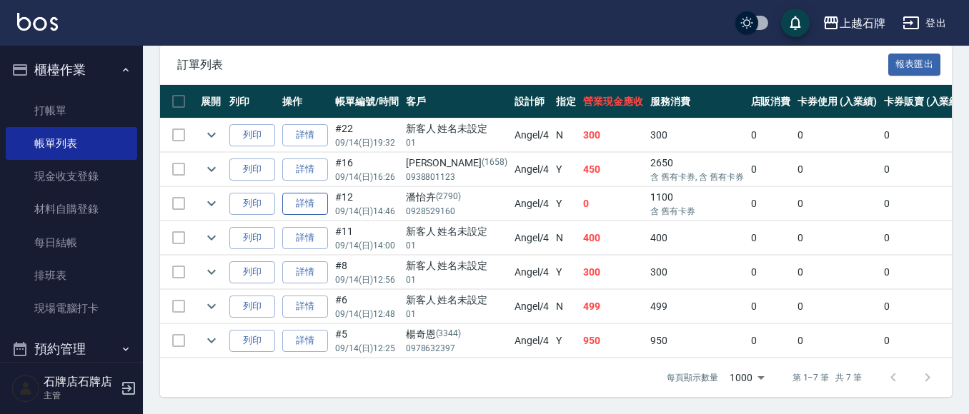
type input "[PERSON_NAME]-4"
click at [315, 199] on link "詳情" at bounding box center [305, 204] width 46 height 22
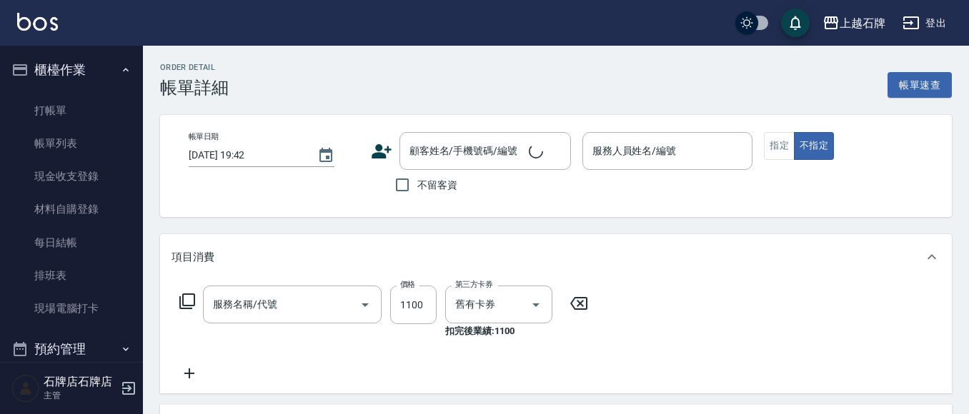
type input "[DATE] 14:46"
type input "[PERSON_NAME]-4"
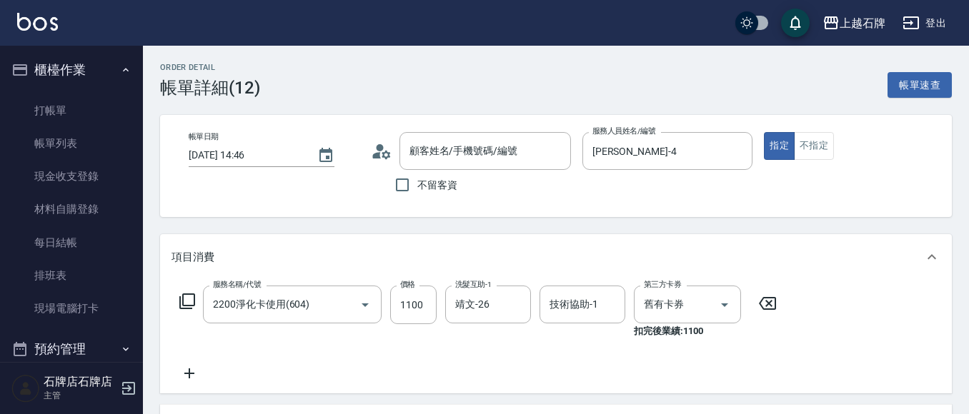
type input "2200淨化卡使用(604)"
type input "潘怡卉/0928529160/2790"
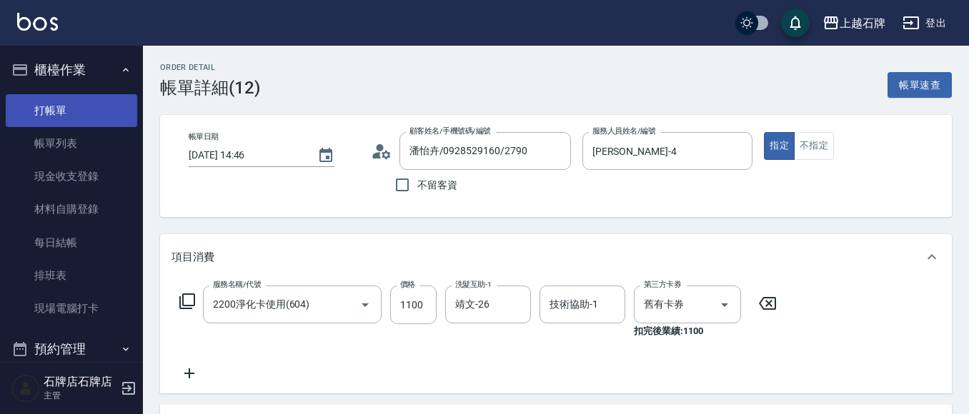
click at [105, 116] on link "打帳單" at bounding box center [71, 110] width 131 height 33
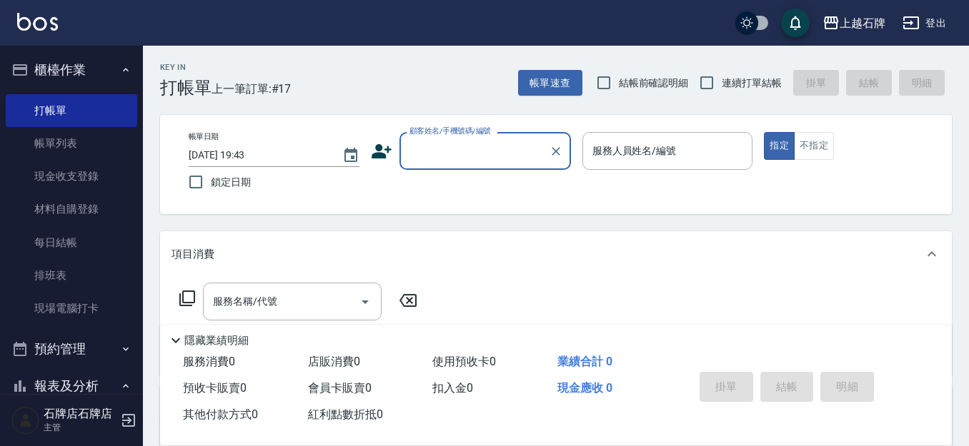
click at [527, 146] on input "顧客姓名/手機號碼/編號" at bounding box center [474, 151] width 137 height 25
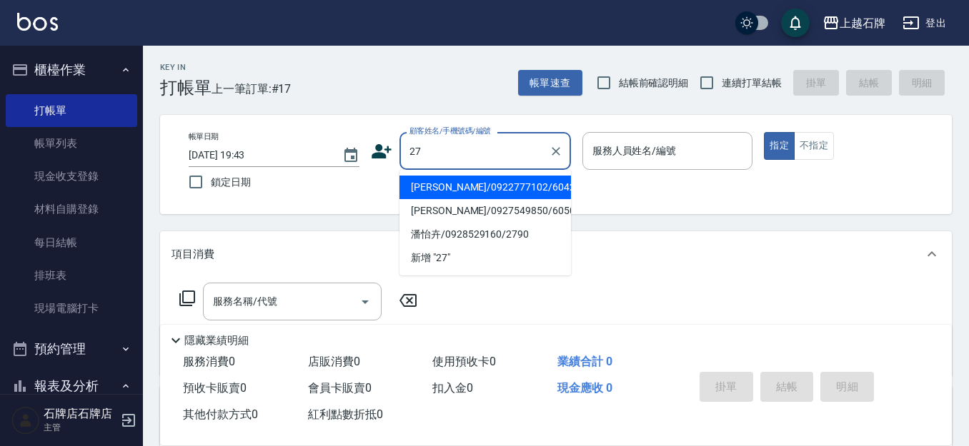
type input "275"
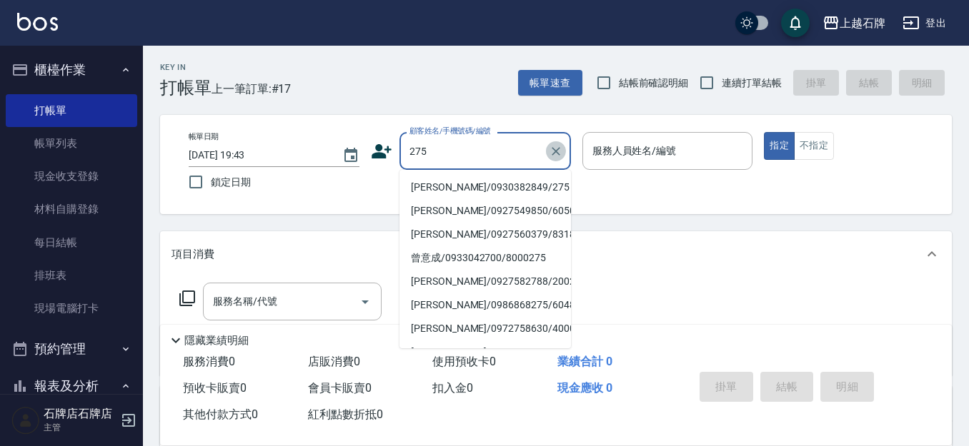
click at [555, 154] on icon "Clear" at bounding box center [556, 151] width 14 height 14
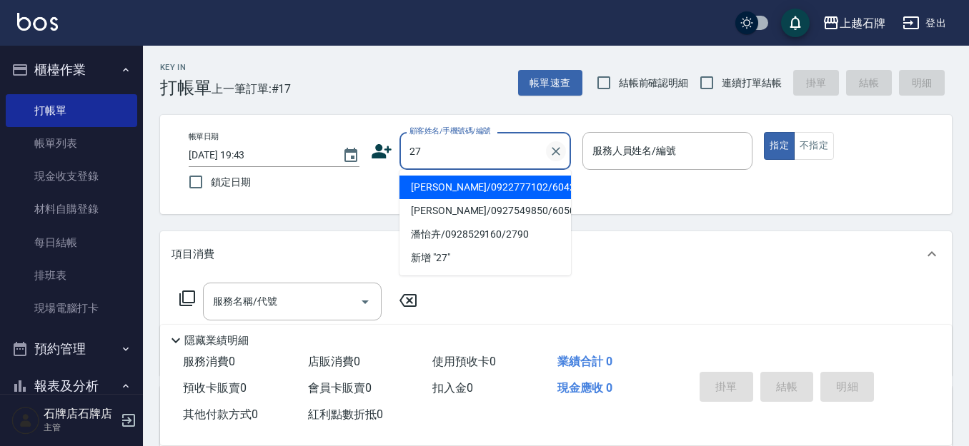
type input "274"
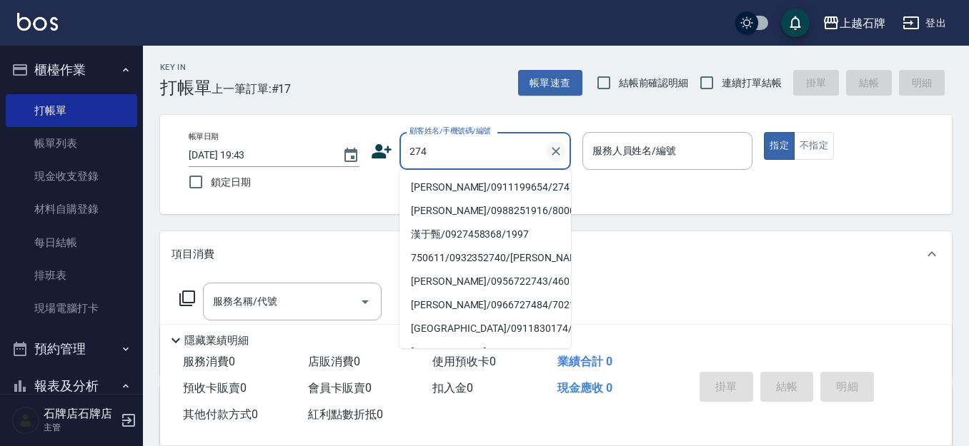
click at [554, 159] on button "Clear" at bounding box center [556, 151] width 20 height 20
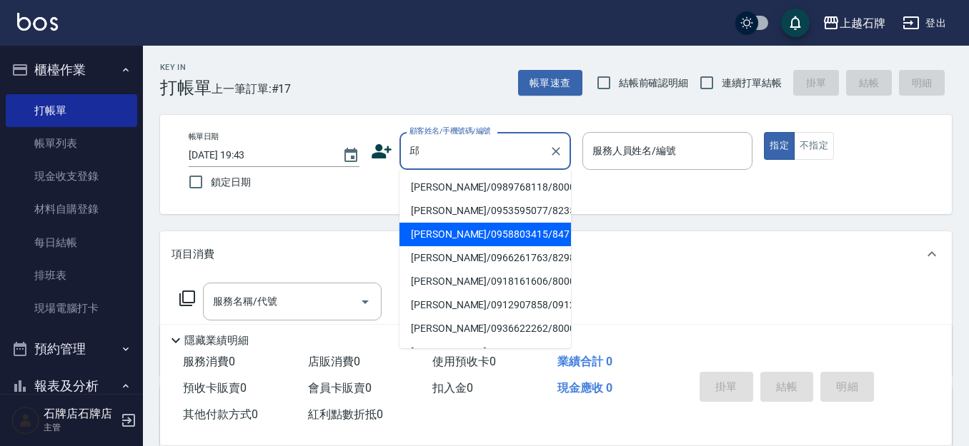
click at [528, 231] on li "[PERSON_NAME]/0958803415/847" at bounding box center [484, 235] width 171 height 24
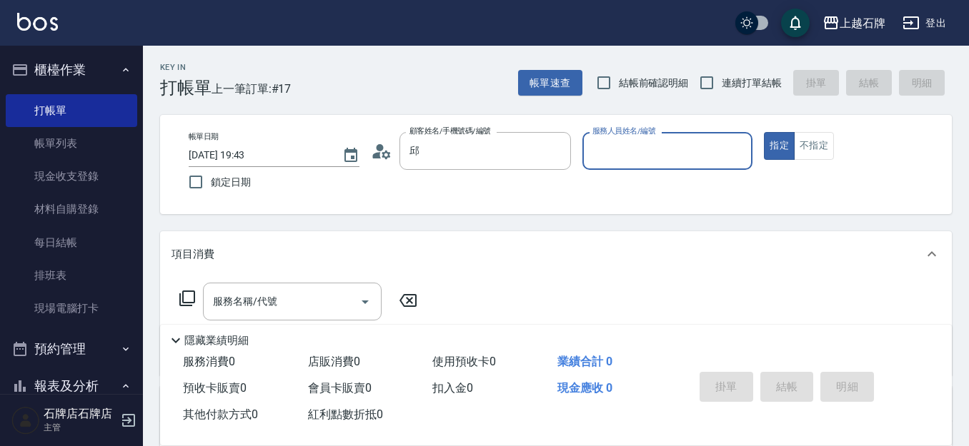
type input "[PERSON_NAME]/0958803415/847"
type input "[PERSON_NAME]-7"
click at [733, 144] on icon "Clear" at bounding box center [737, 151] width 14 height 14
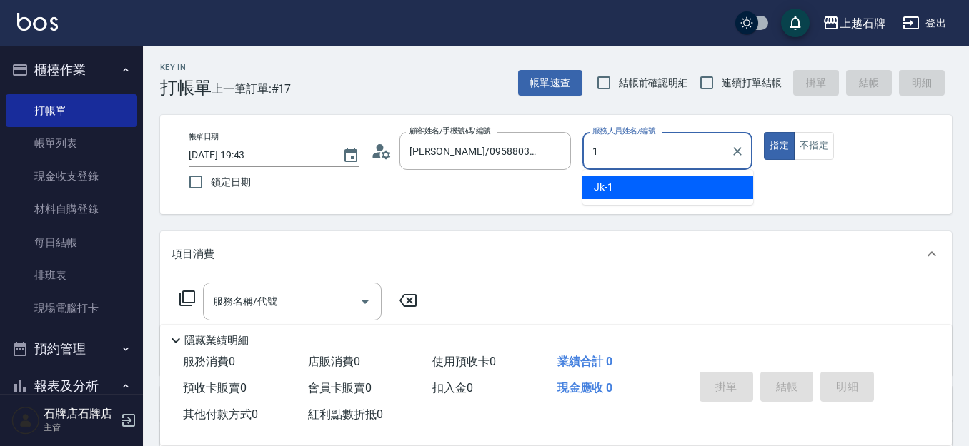
click at [682, 187] on div "Jk -1" at bounding box center [667, 188] width 171 height 24
type input "Jk-1"
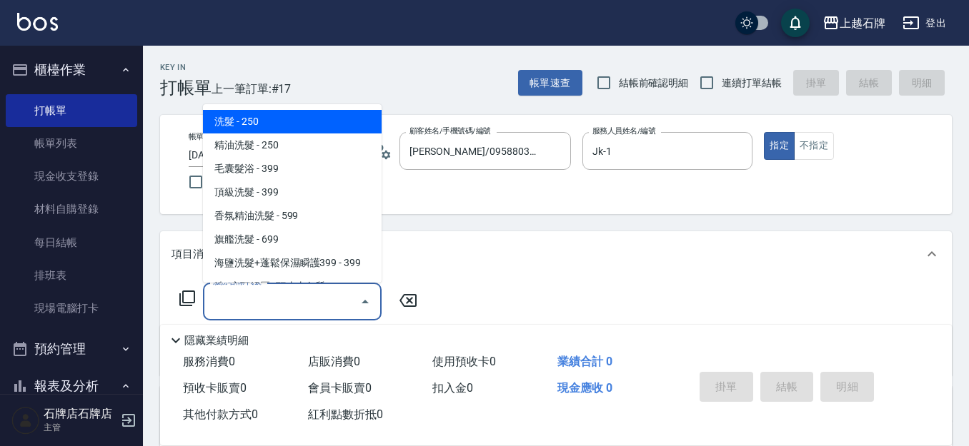
click at [219, 299] on input "服務名稱/代號" at bounding box center [281, 301] width 144 height 25
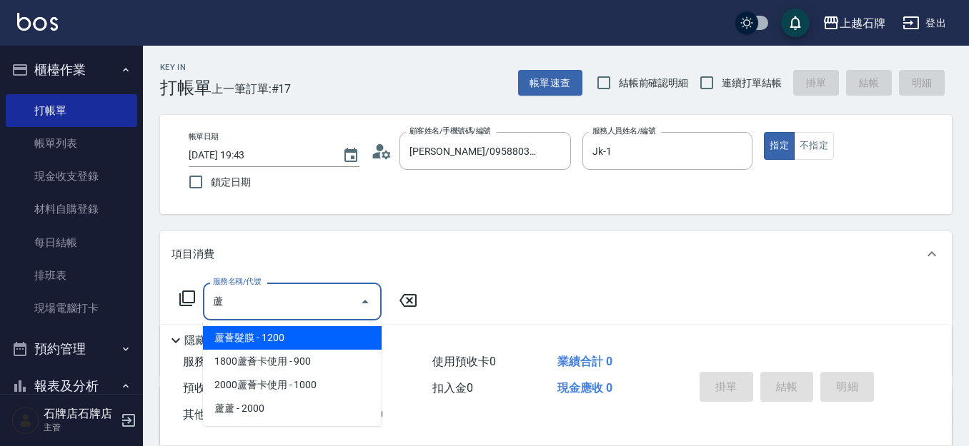
click at [331, 341] on span "蘆薈髮膜 - 1200" at bounding box center [292, 338] width 179 height 24
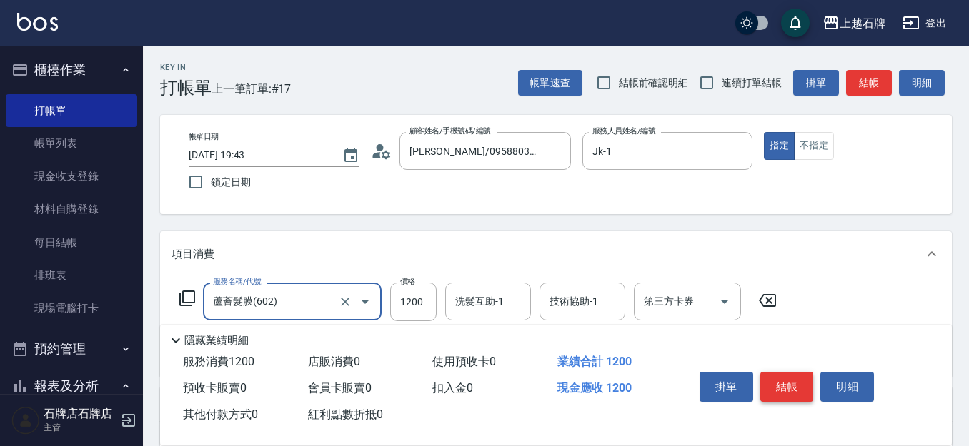
type input "蘆薈髮膜(602)"
click at [792, 381] on button "結帳" at bounding box center [787, 387] width 54 height 30
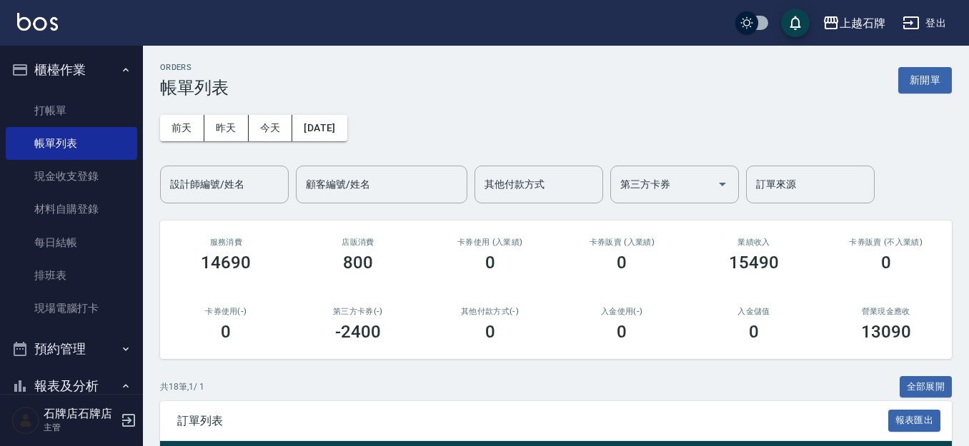
scroll to position [143, 0]
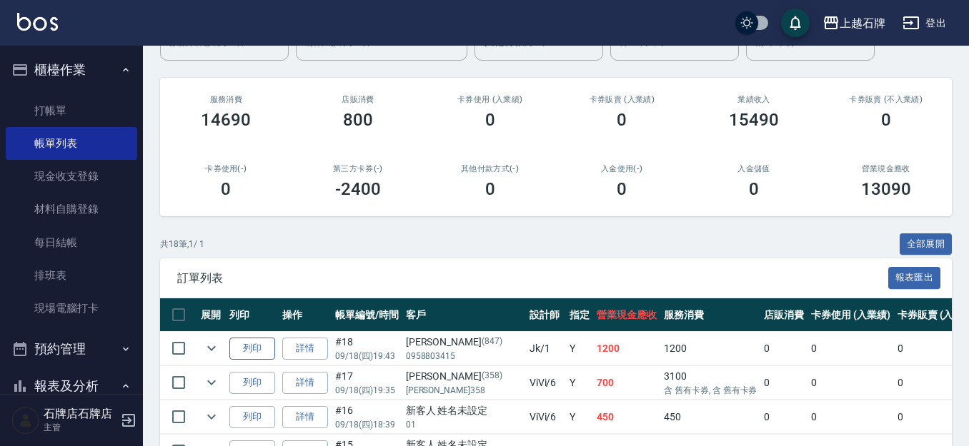
click at [259, 351] on button "列印" at bounding box center [252, 349] width 46 height 22
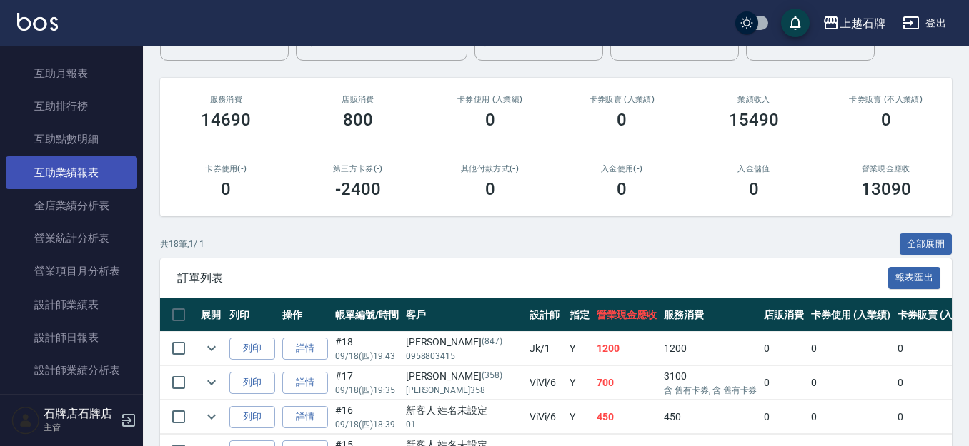
scroll to position [571, 0]
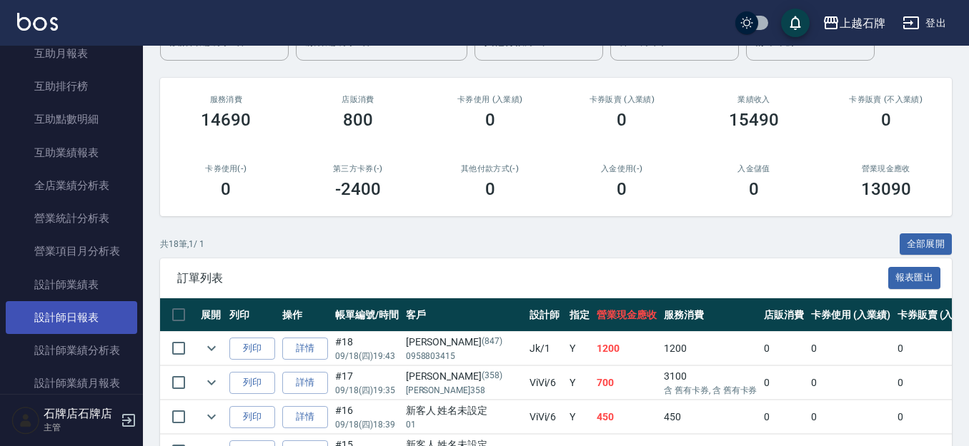
click at [113, 306] on link "設計師日報表" at bounding box center [71, 317] width 131 height 33
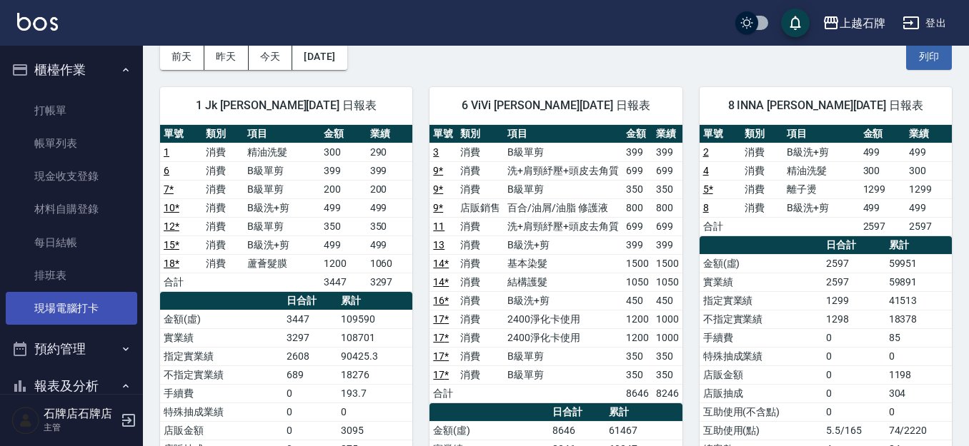
click at [74, 297] on link "現場電腦打卡" at bounding box center [71, 308] width 131 height 33
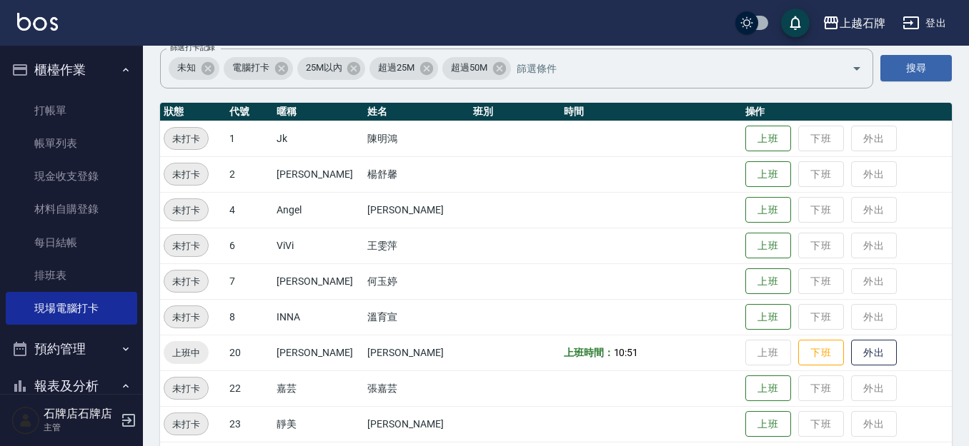
scroll to position [214, 0]
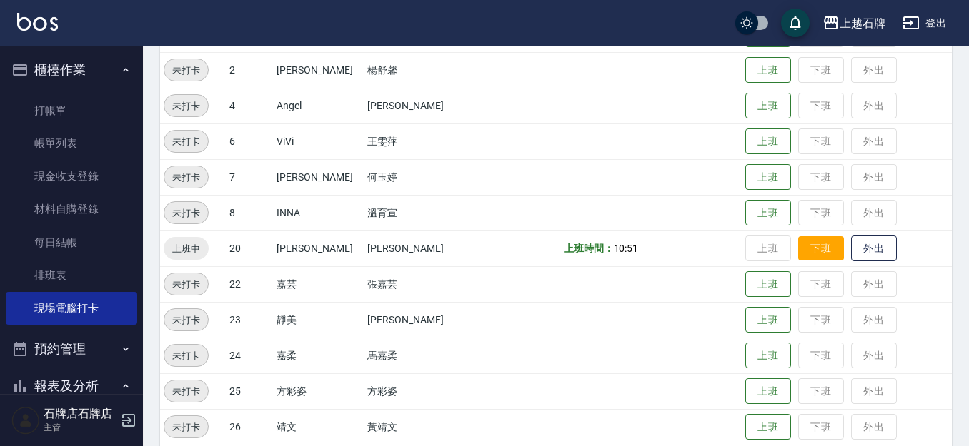
click at [798, 244] on button "下班" at bounding box center [821, 248] width 46 height 25
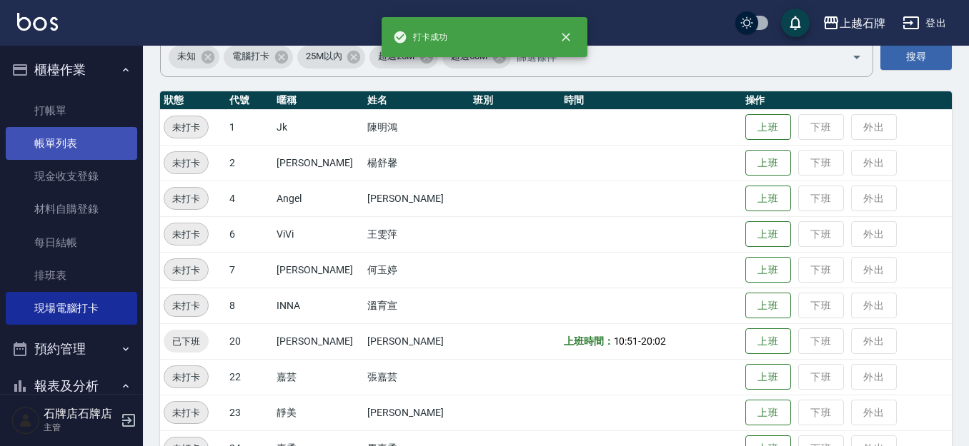
scroll to position [0, 0]
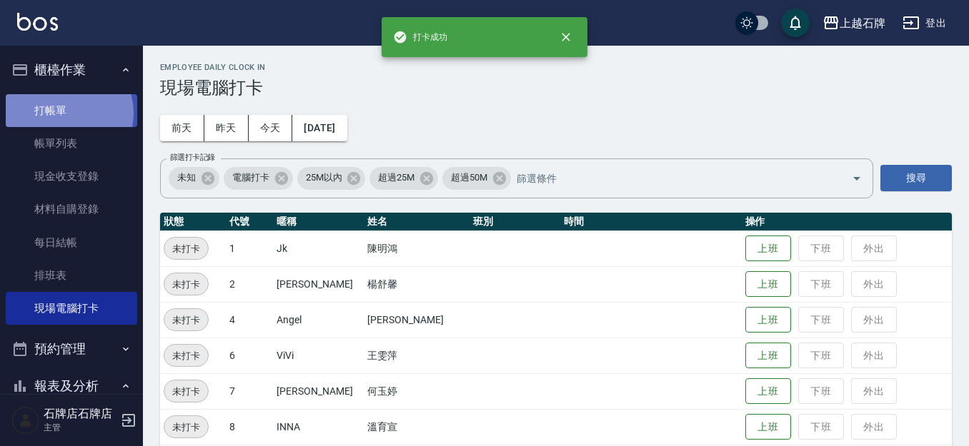
click at [68, 113] on link "打帳單" at bounding box center [71, 110] width 131 height 33
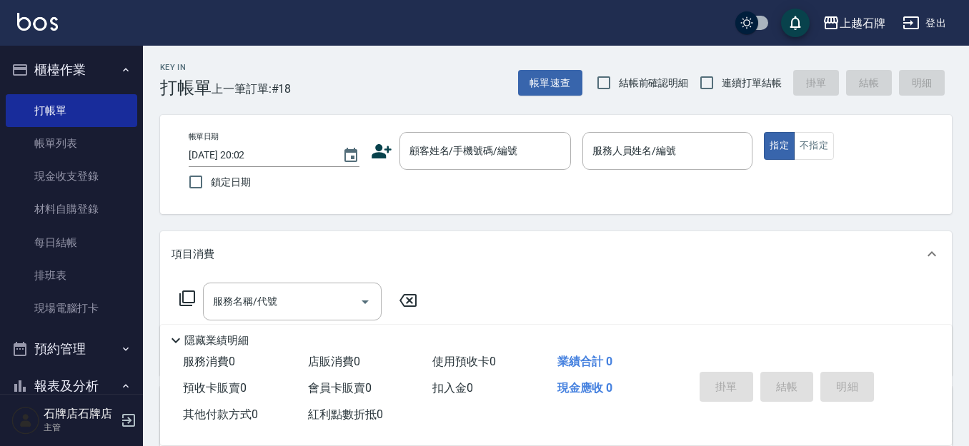
drag, startPoint x: 479, startPoint y: 94, endPoint x: 507, endPoint y: 55, distance: 48.6
click at [479, 94] on div "Key In 打帳單 上一筆訂單:#18 帳單速查 結帳前確認明細 連續打單結帳 掛單 結帳 明細" at bounding box center [547, 72] width 809 height 52
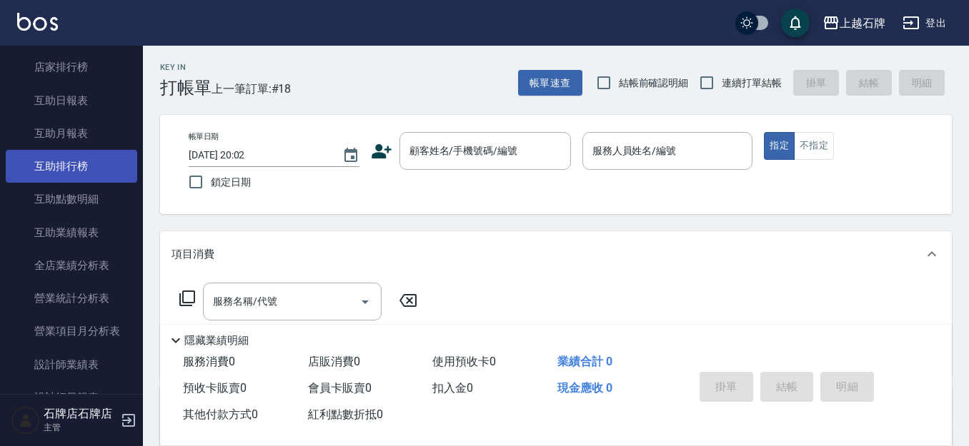
scroll to position [571, 0]
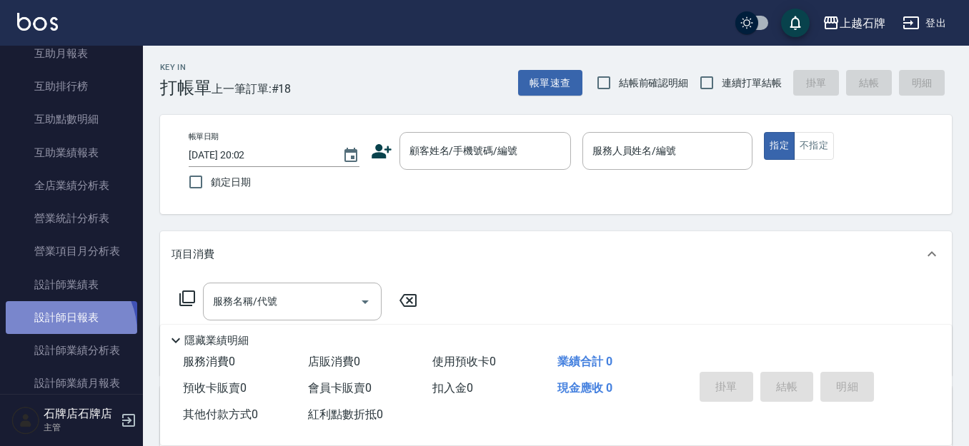
click at [54, 334] on link "設計師日報表" at bounding box center [71, 317] width 131 height 33
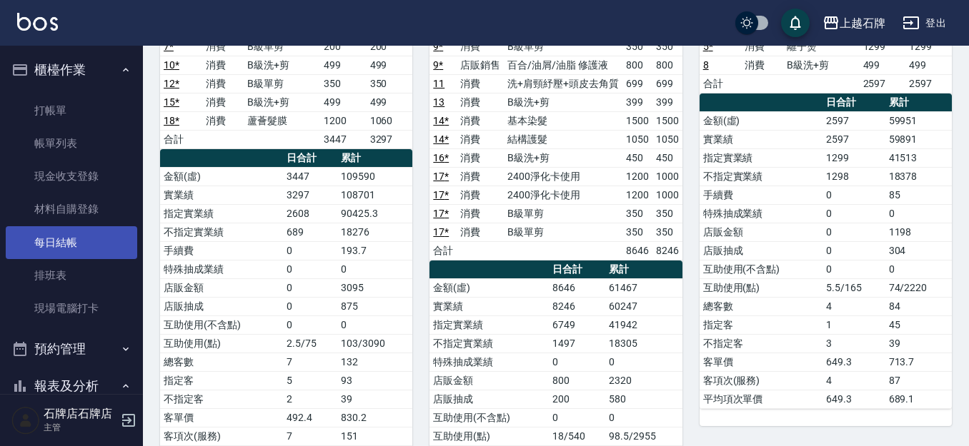
click at [90, 230] on link "每日結帳" at bounding box center [71, 242] width 131 height 33
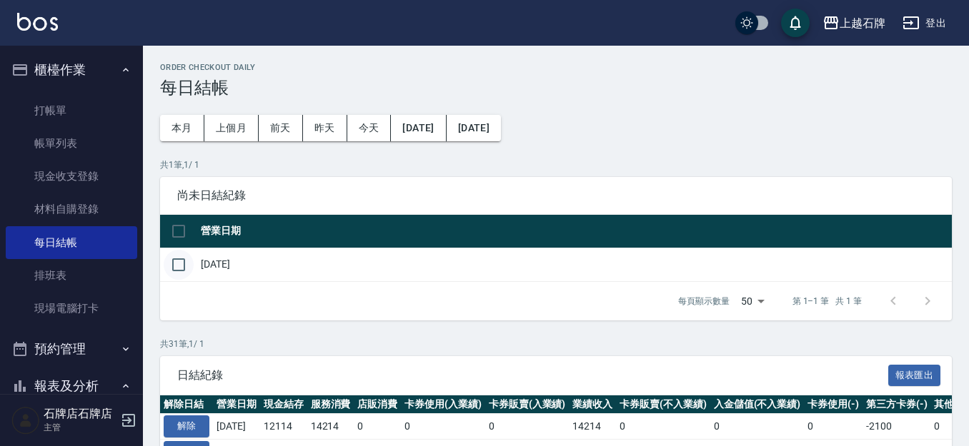
click at [179, 267] on input "checkbox" at bounding box center [179, 265] width 30 height 30
checkbox input "true"
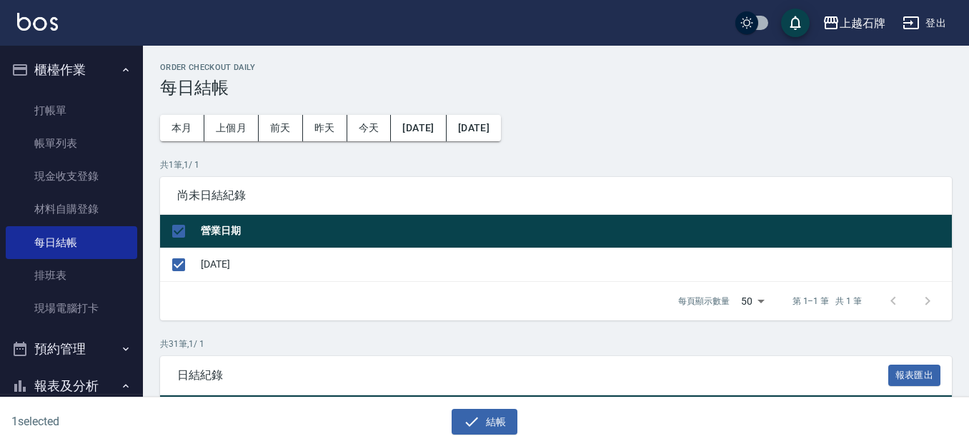
click at [502, 407] on div "結帳" at bounding box center [478, 417] width 479 height 38
click at [502, 414] on button "結帳" at bounding box center [484, 422] width 66 height 26
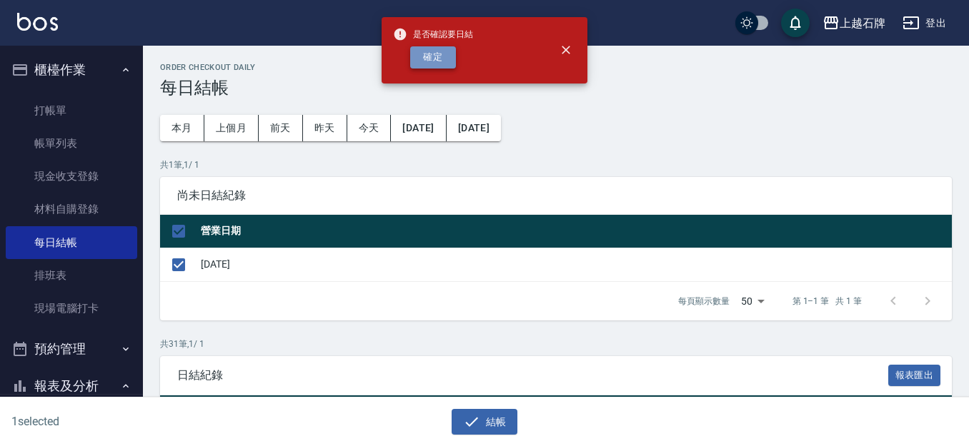
click at [433, 55] on button "確定" at bounding box center [433, 57] width 46 height 22
checkbox input "false"
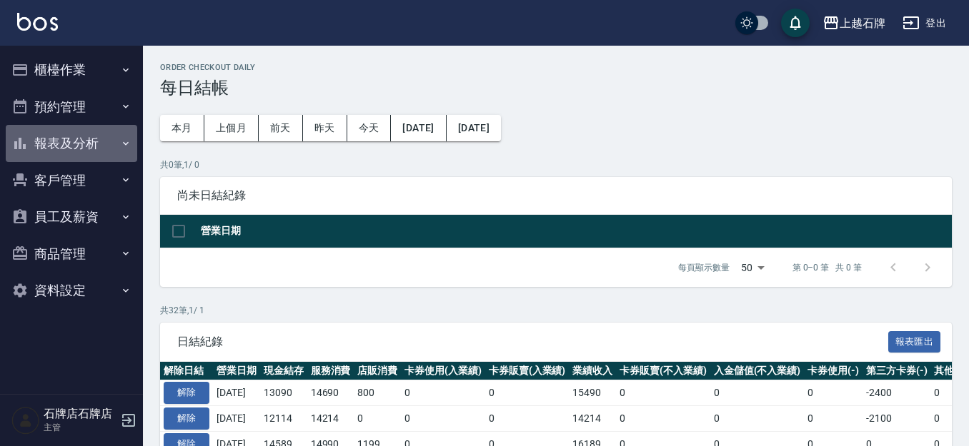
click at [124, 150] on button "報表及分析" at bounding box center [71, 143] width 131 height 37
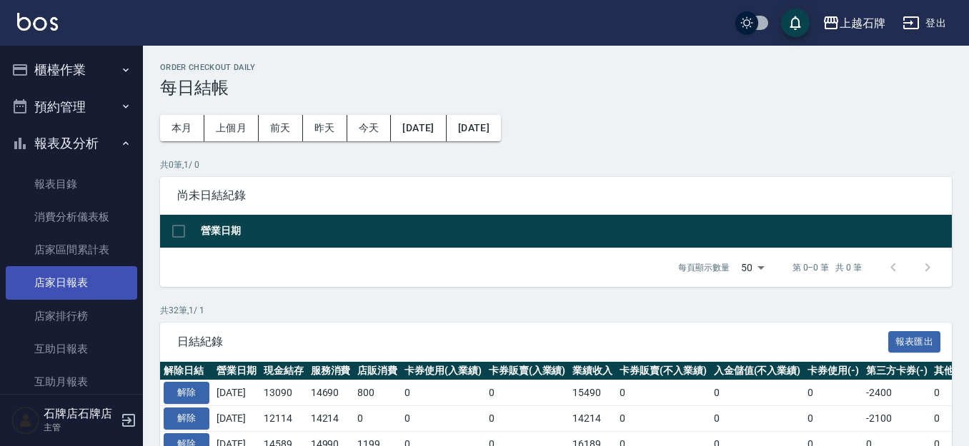
click at [99, 282] on link "店家日報表" at bounding box center [71, 282] width 131 height 33
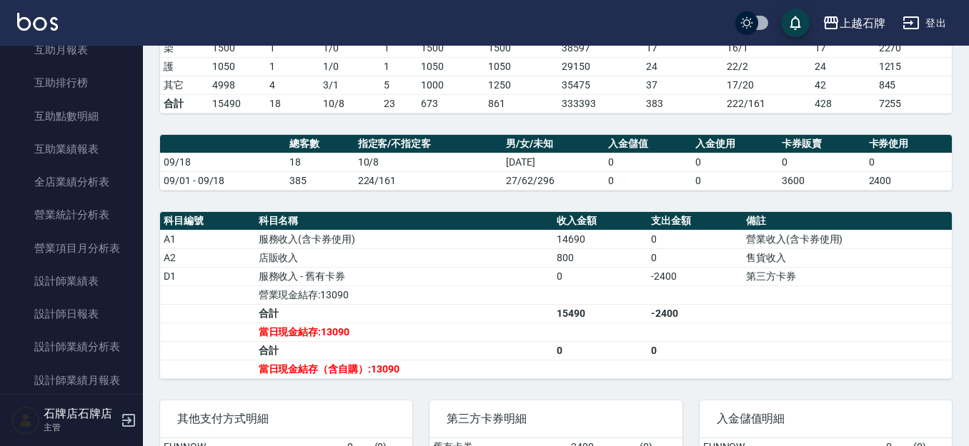
scroll to position [357, 0]
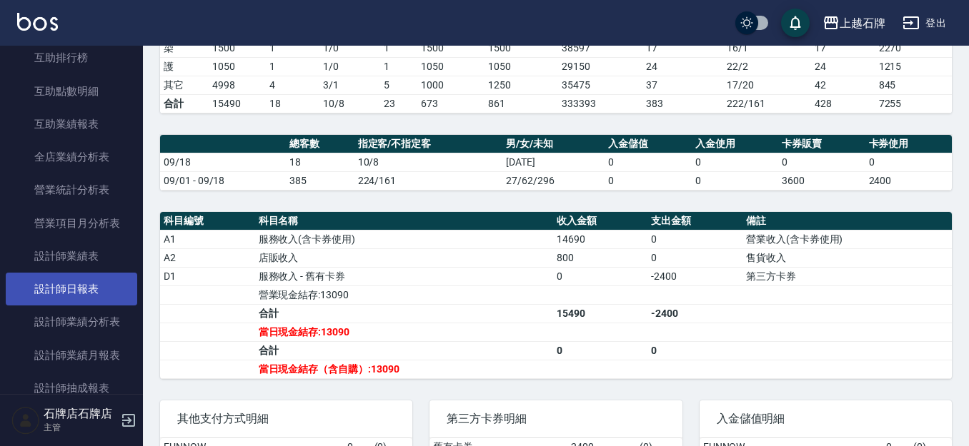
click at [100, 279] on link "設計師日報表" at bounding box center [71, 289] width 131 height 33
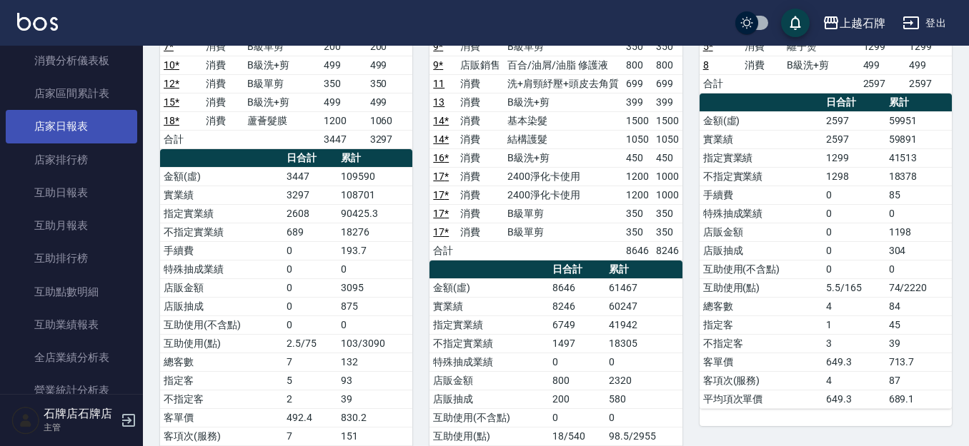
scroll to position [143, 0]
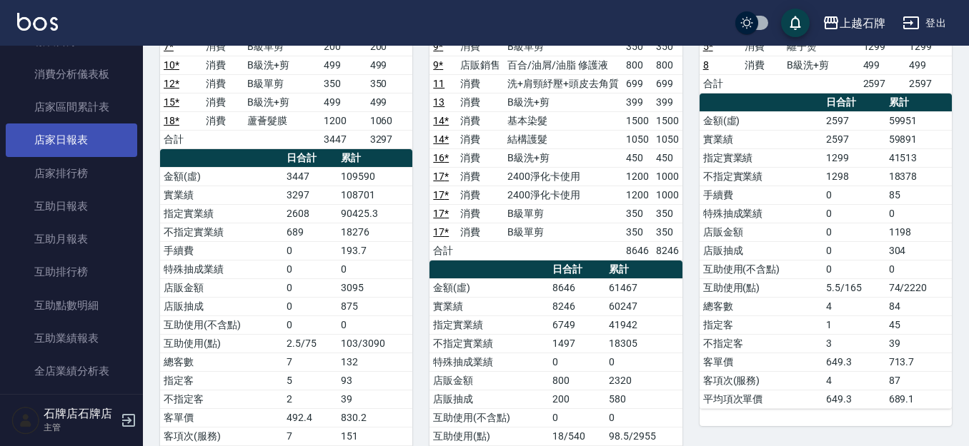
click at [92, 140] on link "店家日報表" at bounding box center [71, 140] width 131 height 33
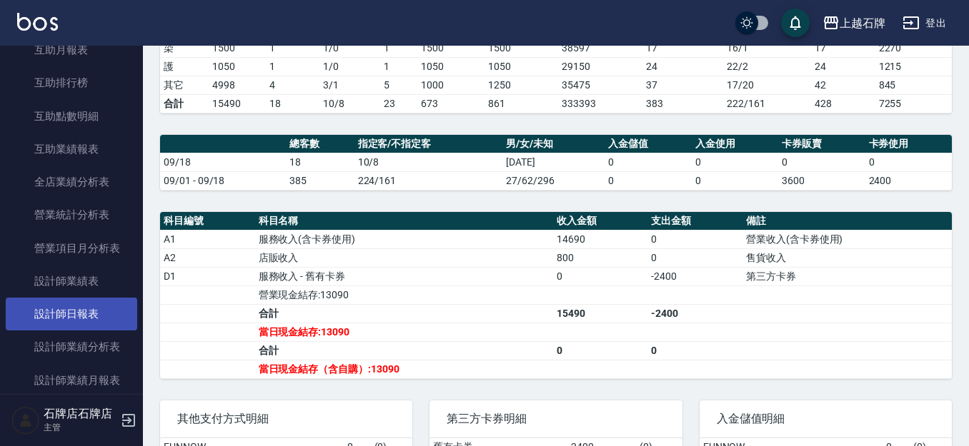
scroll to position [357, 0]
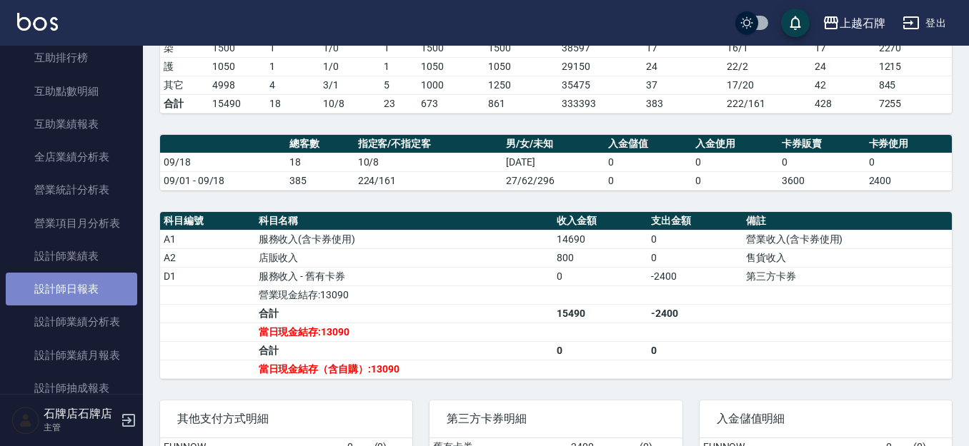
click at [91, 298] on link "設計師日報表" at bounding box center [71, 289] width 131 height 33
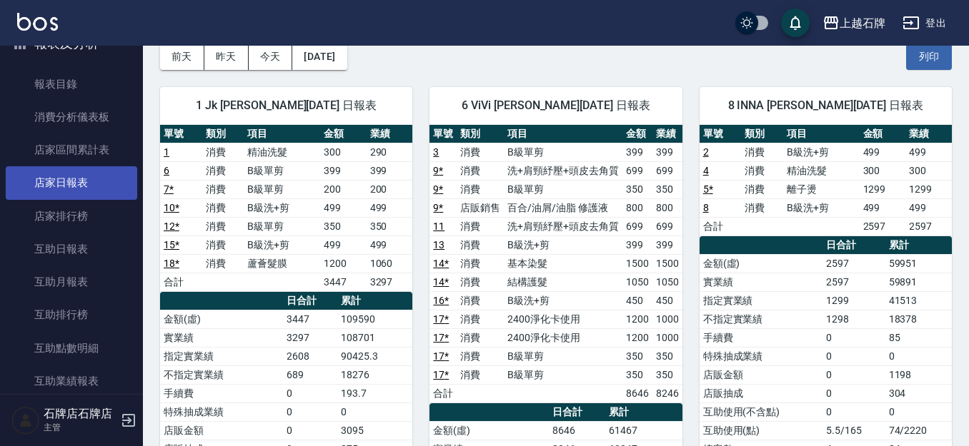
scroll to position [71, 0]
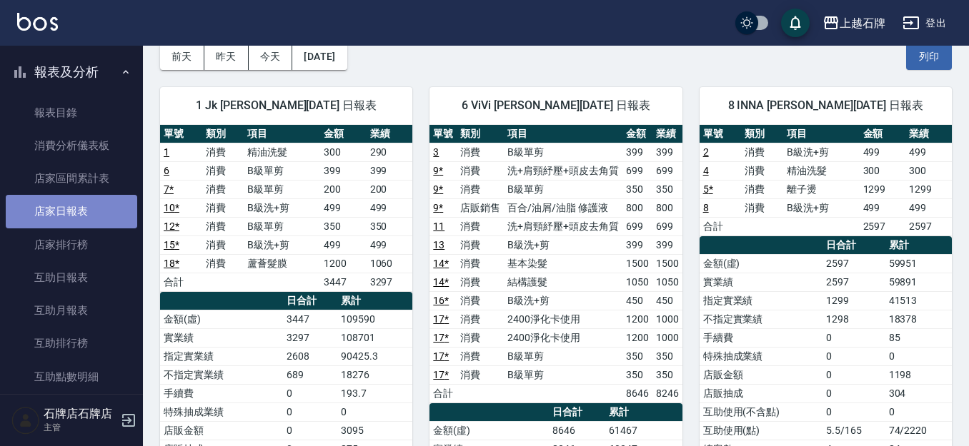
click at [83, 214] on link "店家日報表" at bounding box center [71, 211] width 131 height 33
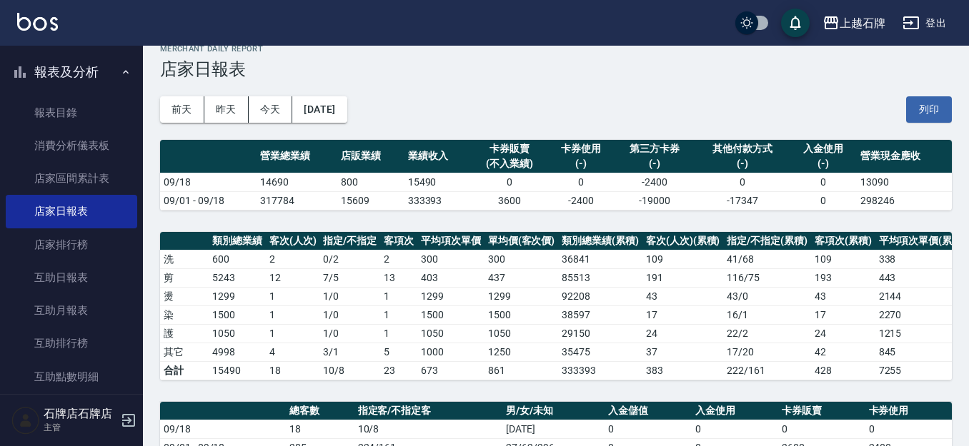
scroll to position [54, 0]
